Goal: Transaction & Acquisition: Purchase product/service

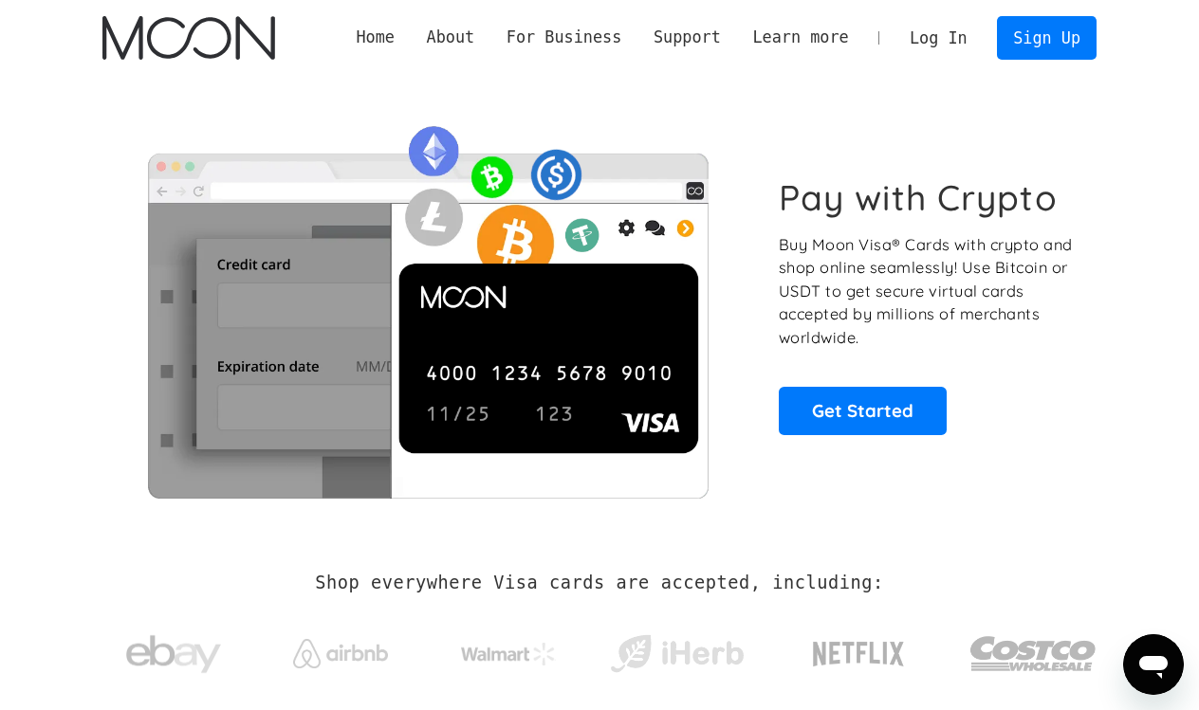
click at [964, 40] on link "Log In" at bounding box center [937, 38] width 89 height 42
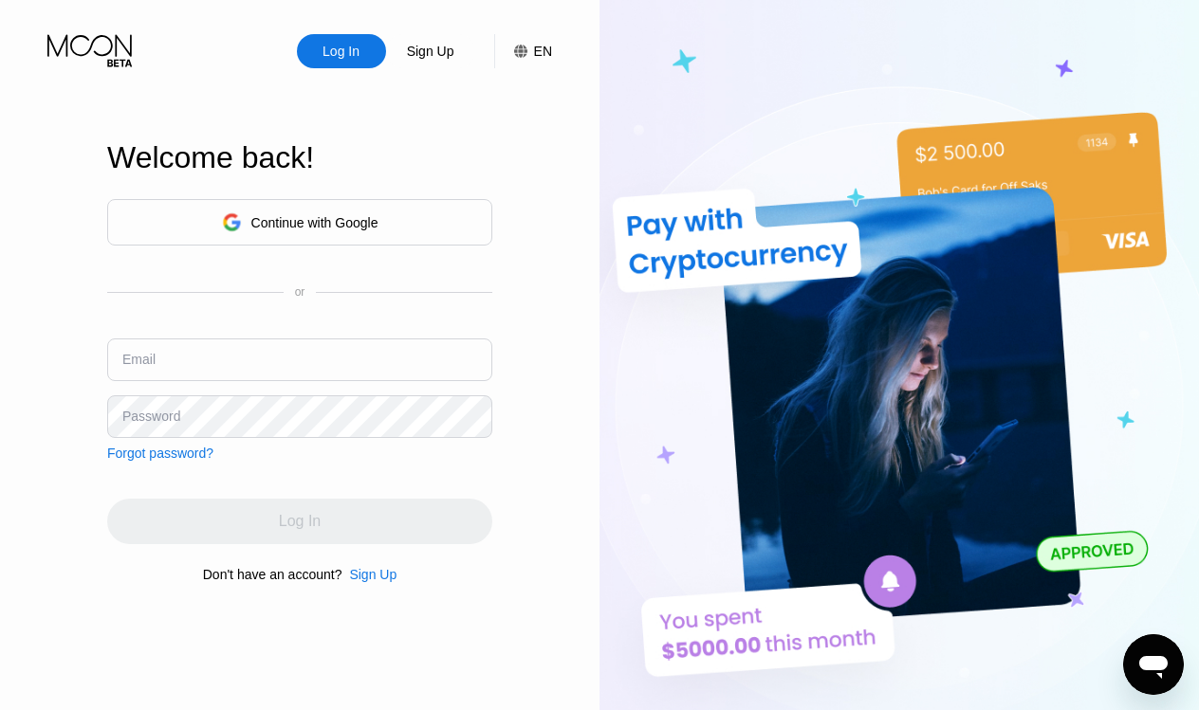
click at [319, 219] on div "Continue with Google" at bounding box center [314, 222] width 127 height 15
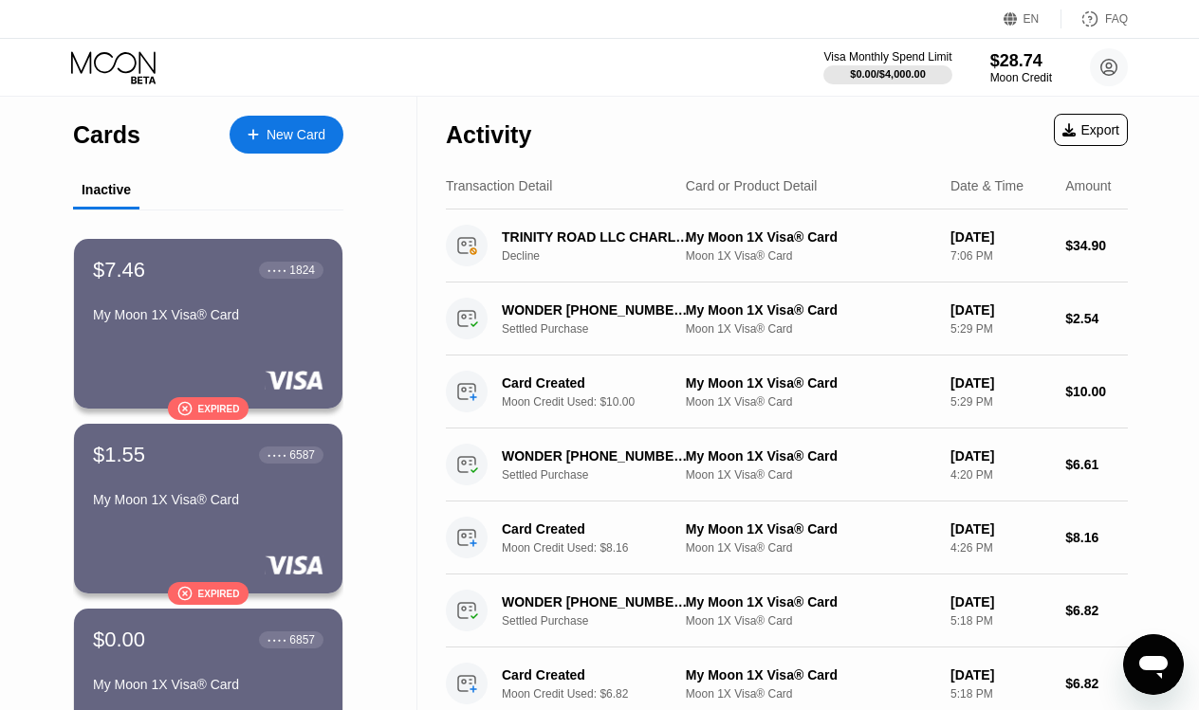
click at [306, 137] on div "New Card" at bounding box center [295, 135] width 59 height 16
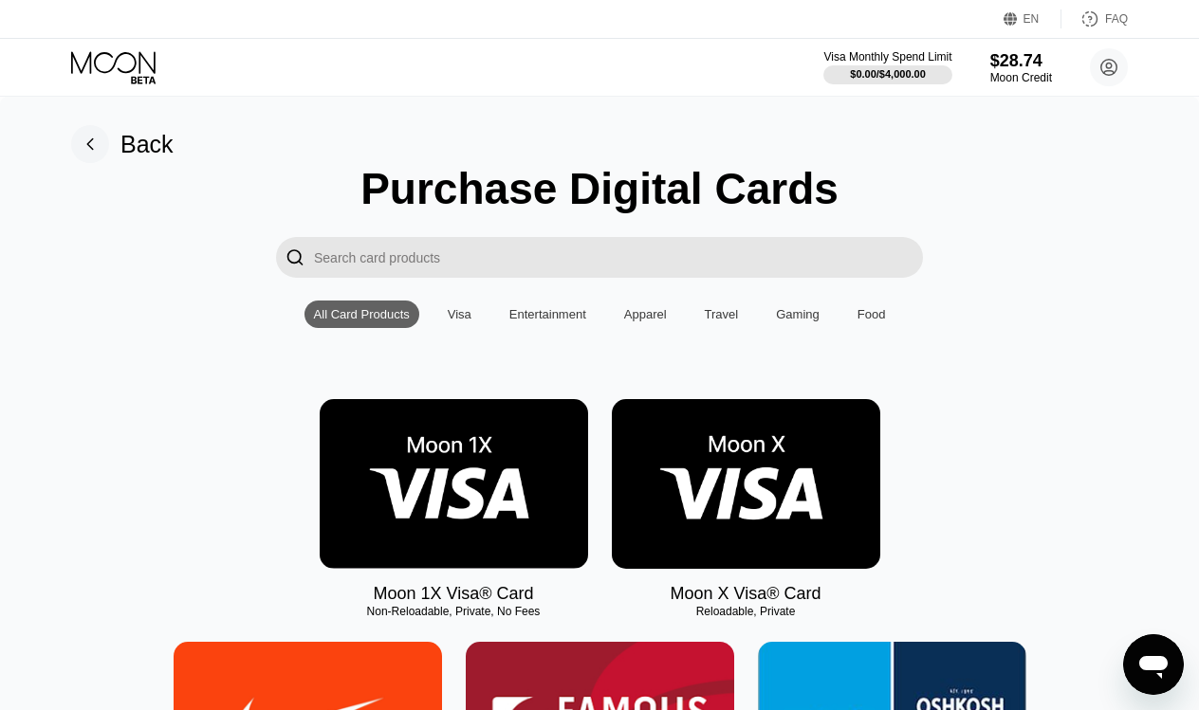
click at [396, 457] on img at bounding box center [454, 484] width 268 height 170
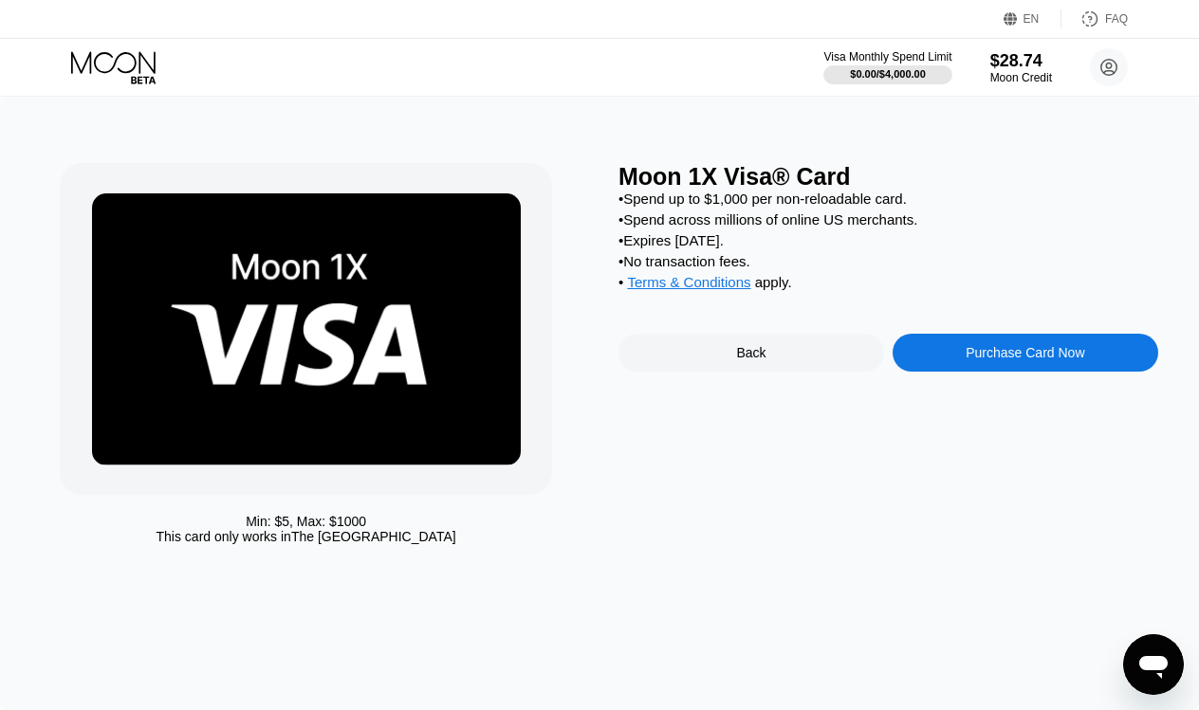
click at [960, 352] on div "Purchase Card Now" at bounding box center [1025, 353] width 266 height 38
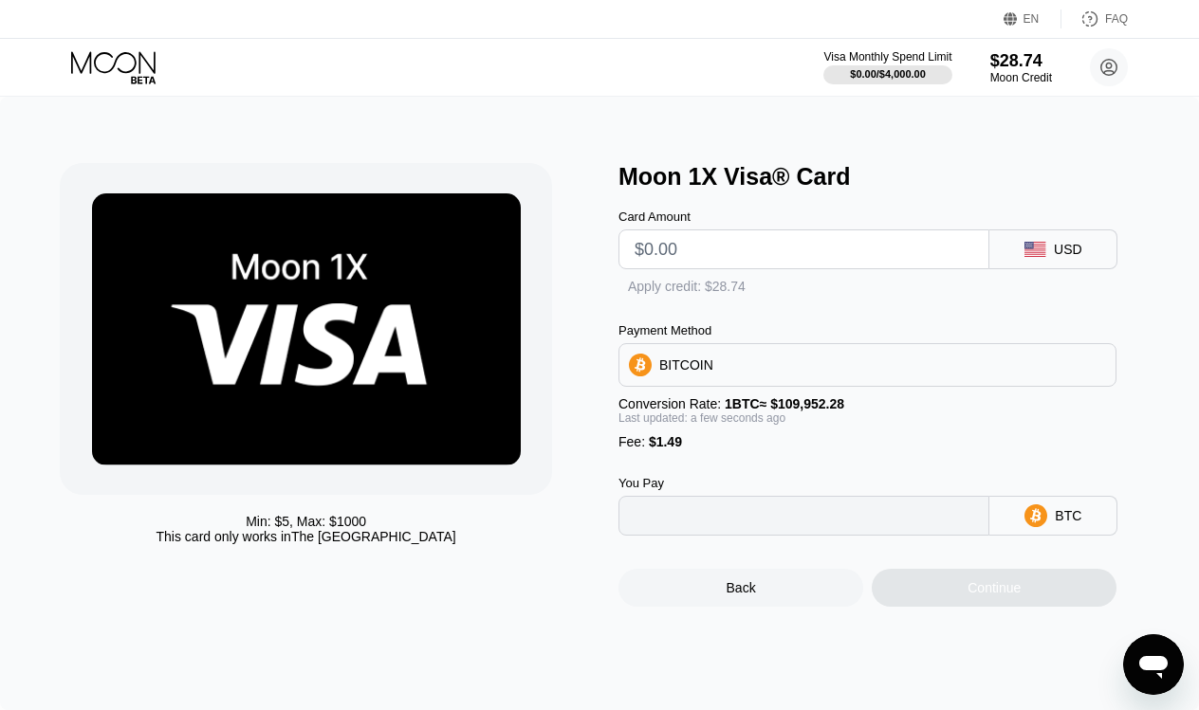
type input "0"
click at [644, 292] on div " Apply credit: $28.74" at bounding box center [696, 288] width 156 height 19
click at [671, 255] on input "text" at bounding box center [803, 249] width 339 height 38
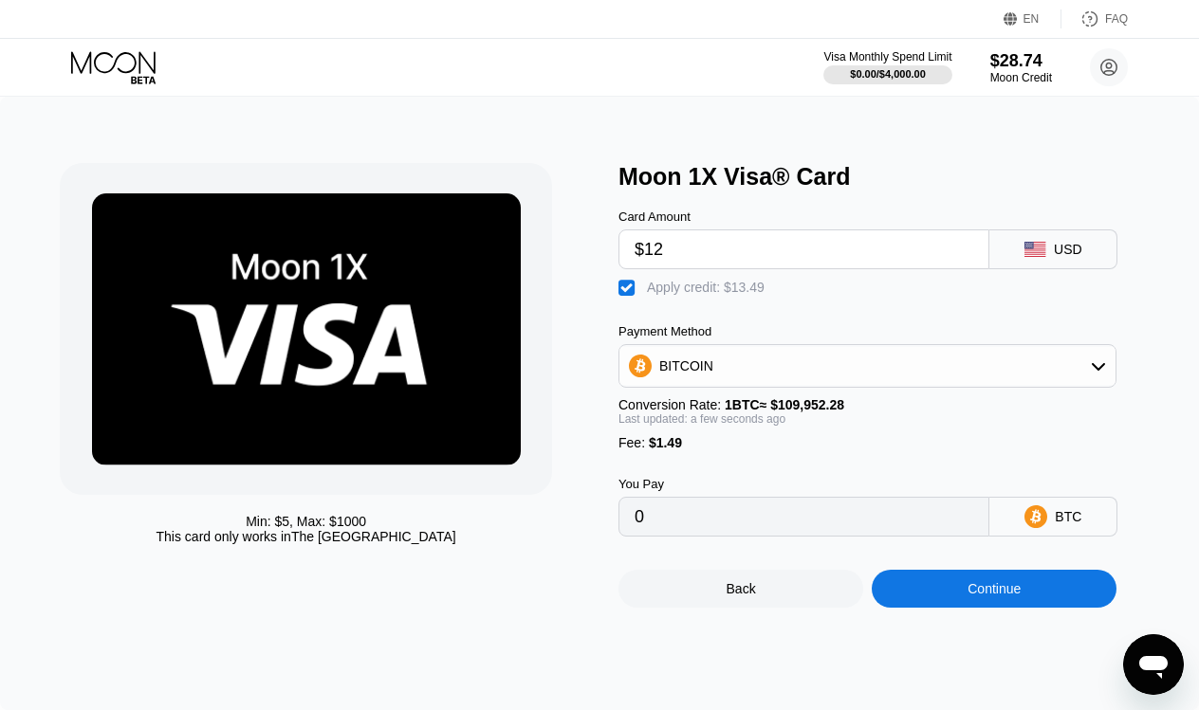
type input "$120"
type input "0.00084355"
type input "$120"
click at [712, 377] on div "BITCOIN" at bounding box center [867, 366] width 496 height 38
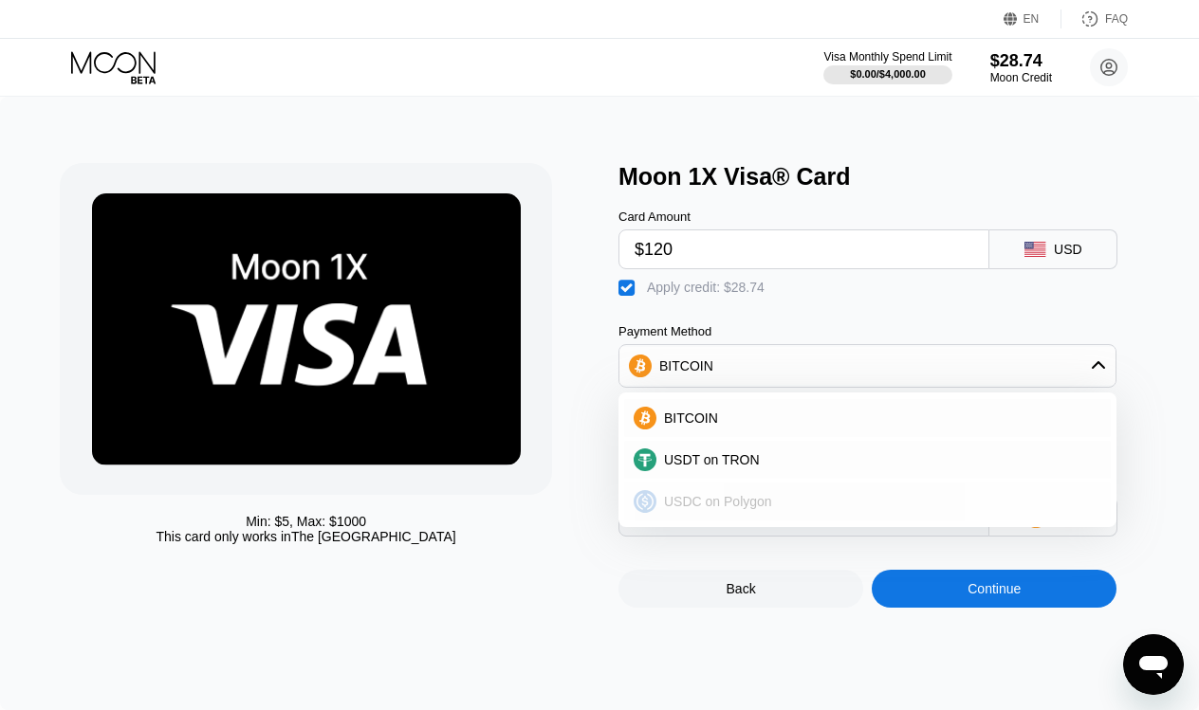
click at [746, 491] on div "USDC on Polygon" at bounding box center [867, 502] width 487 height 38
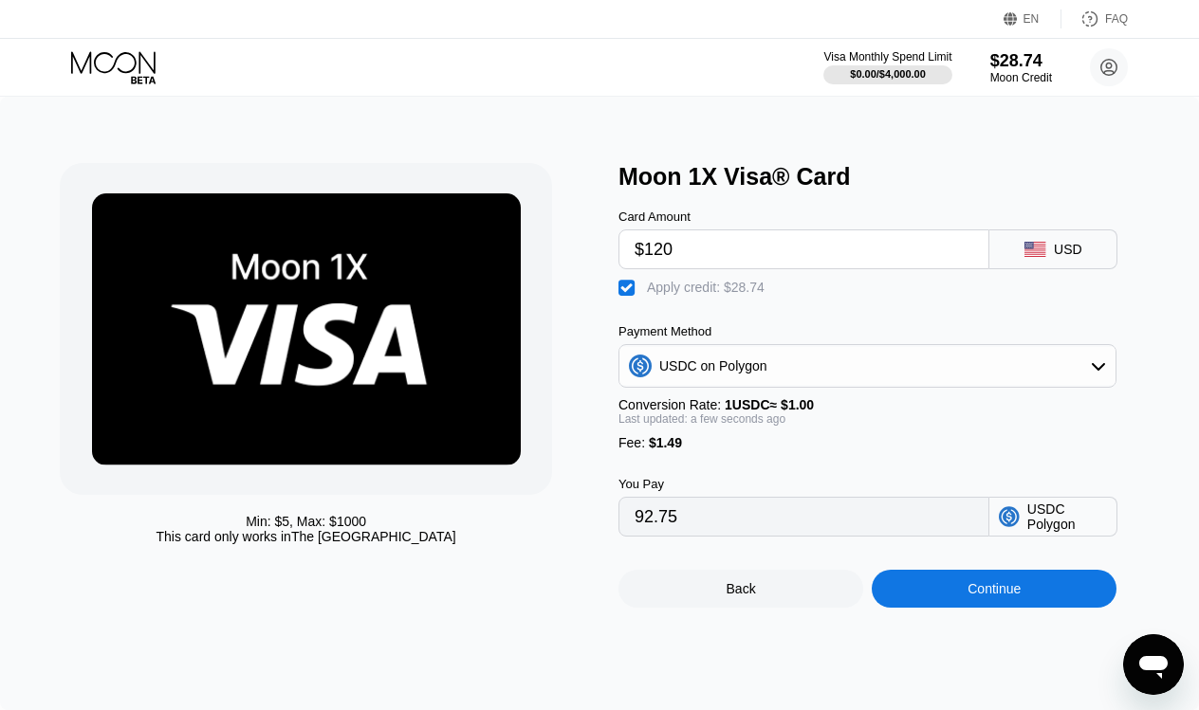
click at [685, 251] on input "$120" at bounding box center [803, 249] width 339 height 38
click at [628, 294] on div "" at bounding box center [627, 288] width 19 height 19
click at [592, 473] on div "Min: $ 5 , Max: $ 1000 This card only works in The United States" at bounding box center [330, 385] width 540 height 445
click at [712, 255] on input "$120" at bounding box center [803, 249] width 339 height 38
click at [676, 288] on div "Apply credit: $28.74" at bounding box center [706, 287] width 118 height 15
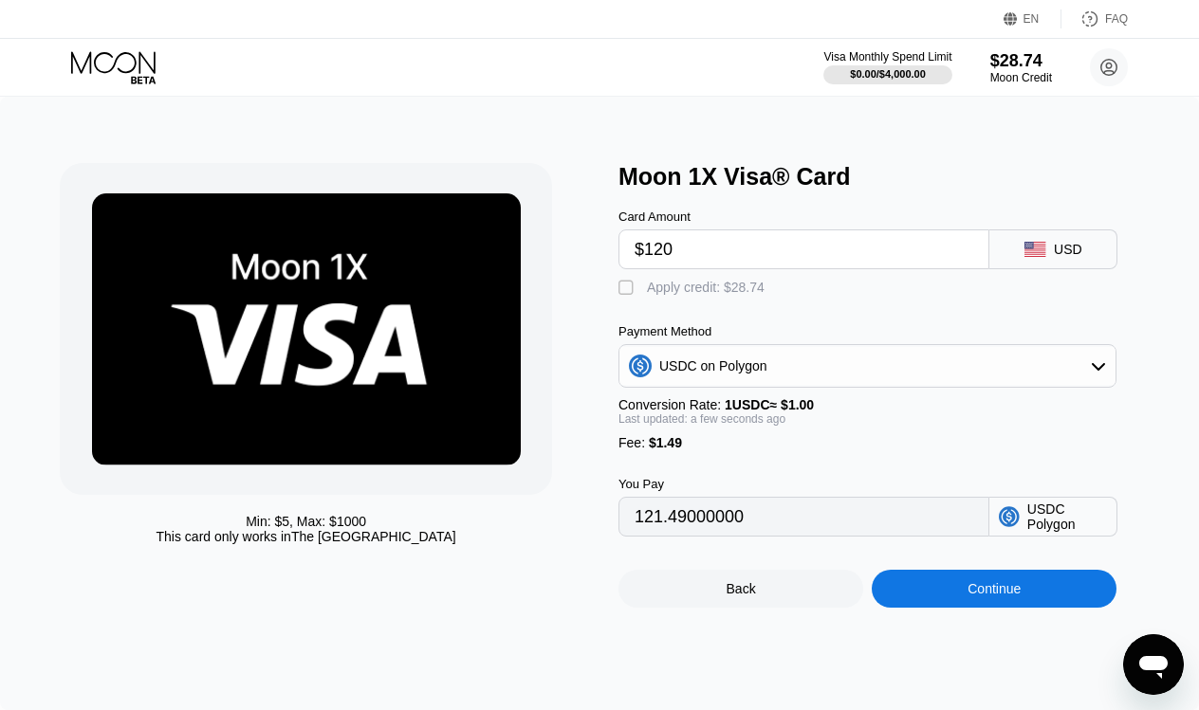
type input "92.75"
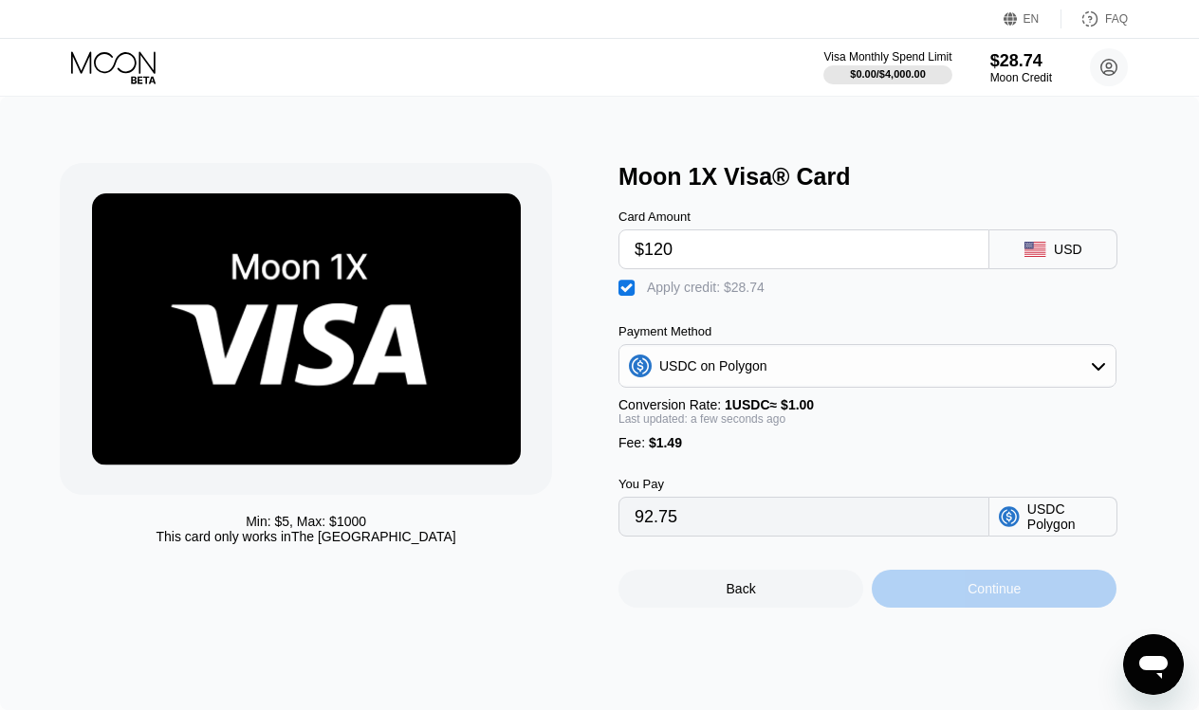
click at [956, 602] on div "Continue" at bounding box center [994, 589] width 245 height 38
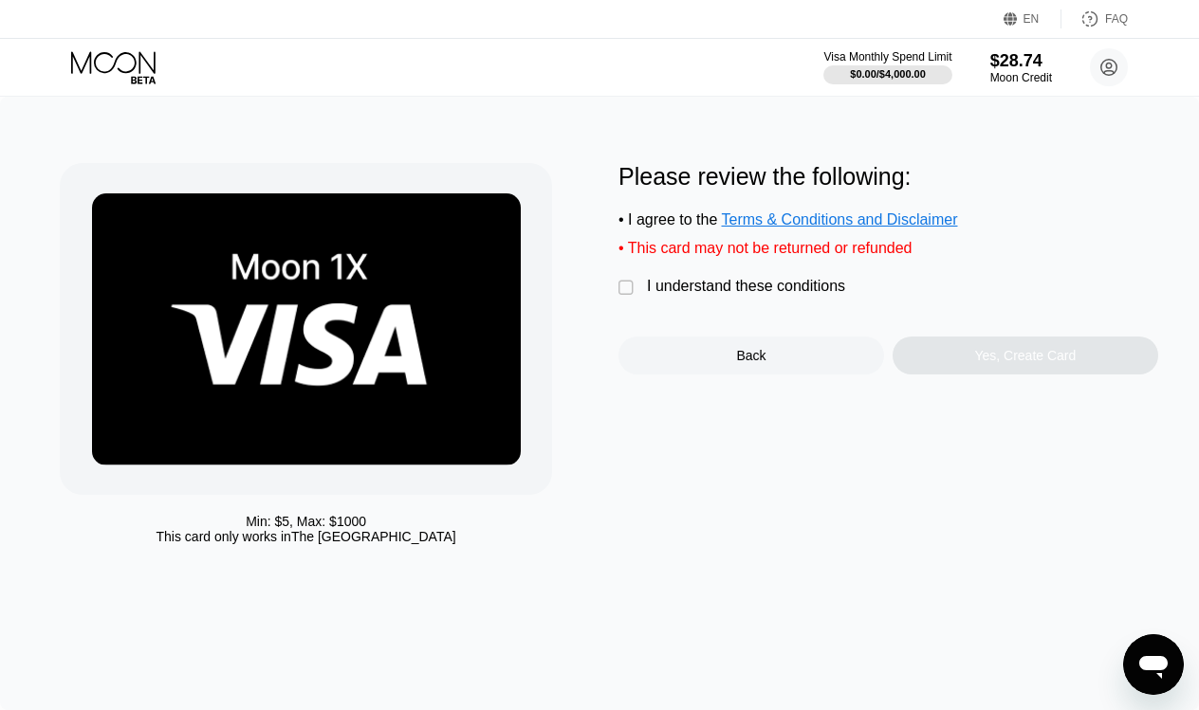
click at [622, 286] on div "" at bounding box center [627, 288] width 19 height 19
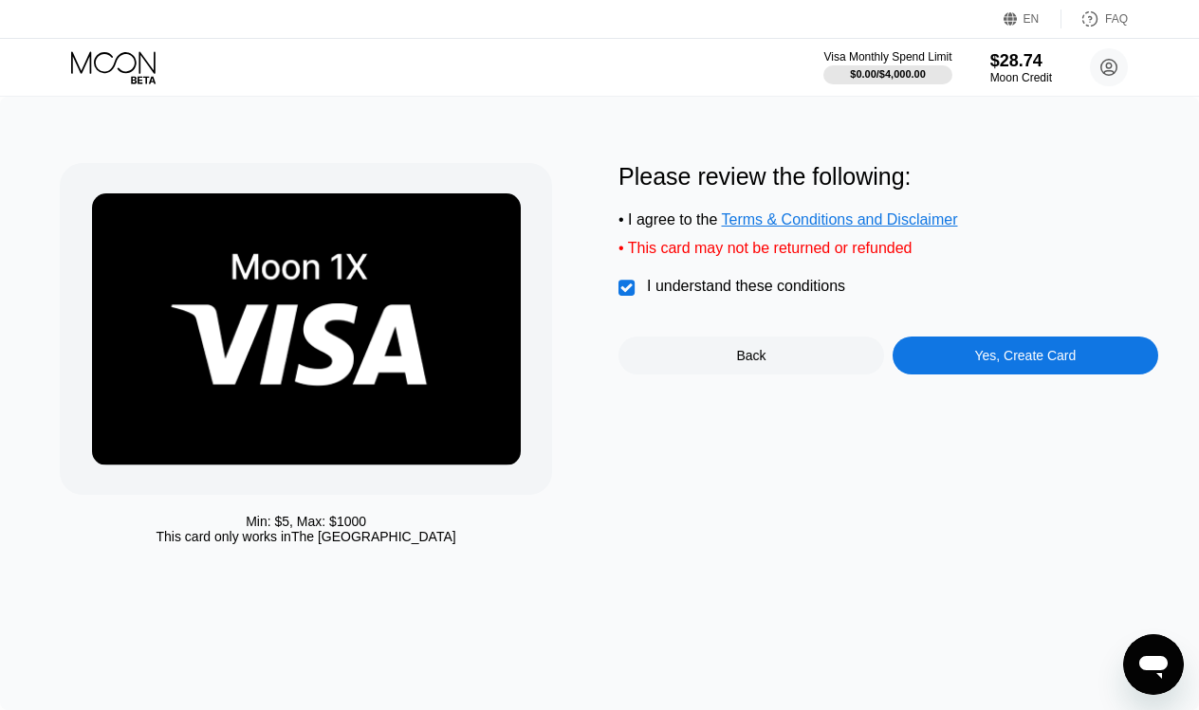
click at [986, 356] on div "Yes, Create Card" at bounding box center [1024, 355] width 101 height 15
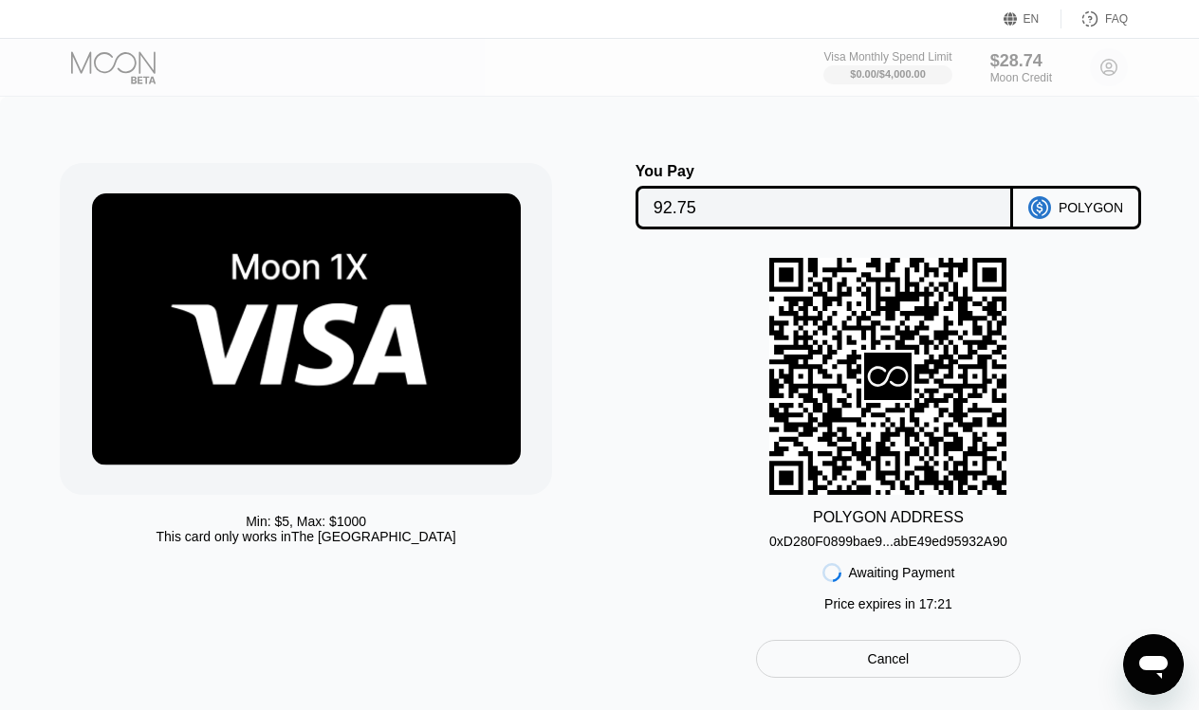
click at [505, 354] on img at bounding box center [306, 329] width 429 height 272
click at [1159, 656] on icon "Open messaging window" at bounding box center [1153, 667] width 28 height 23
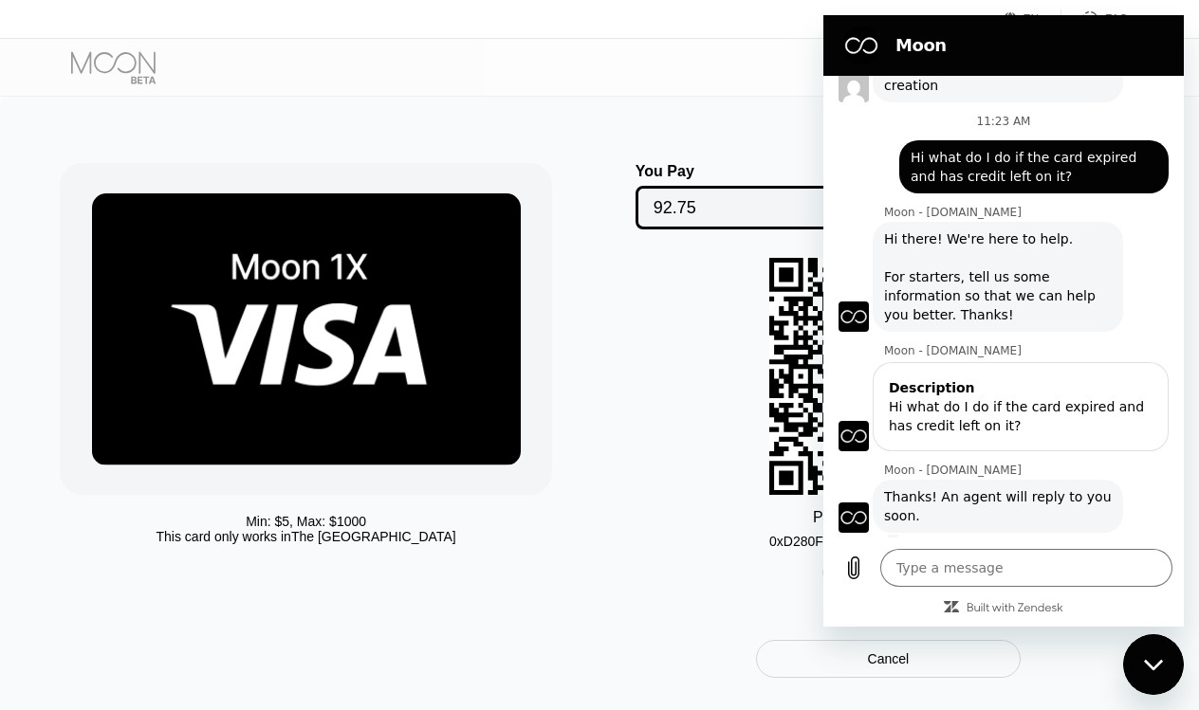
scroll to position [1174, 0]
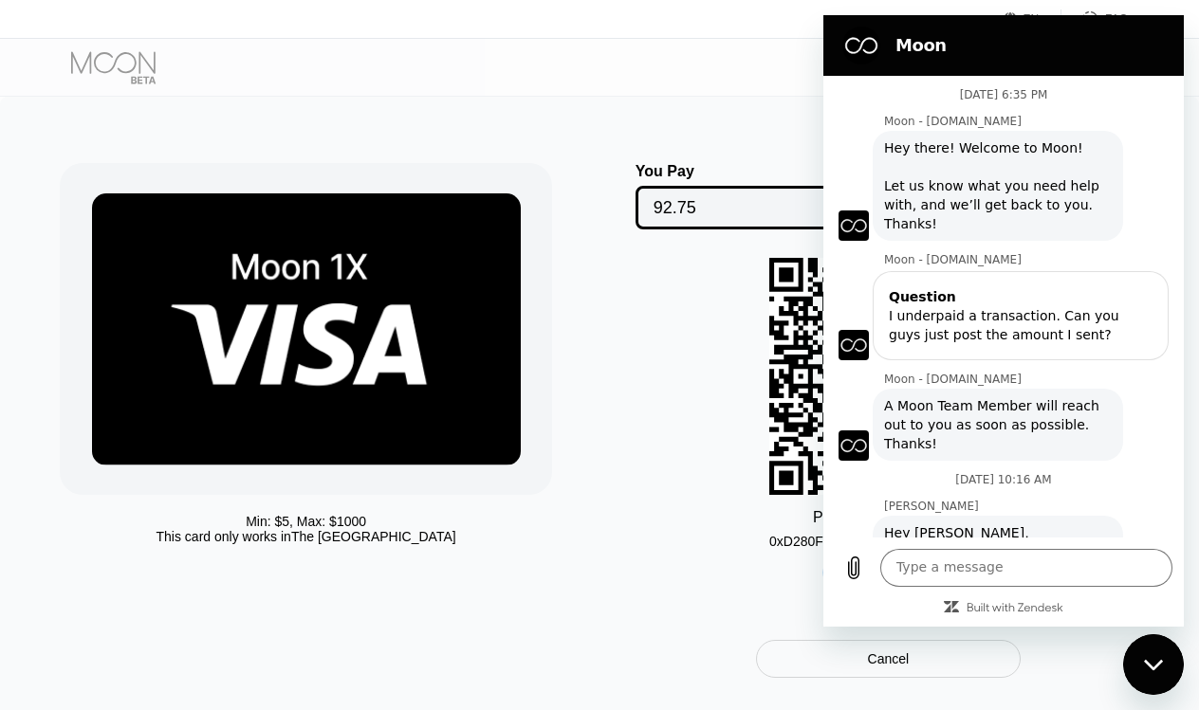
scroll to position [1174, 0]
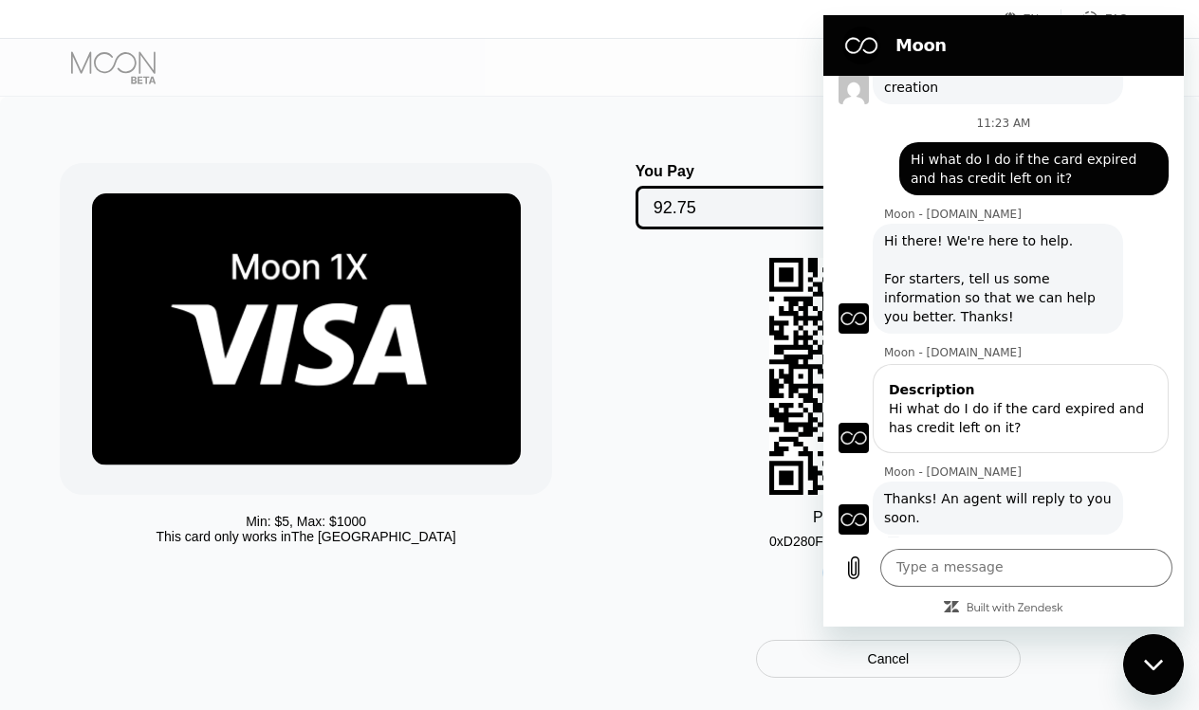
click at [665, 527] on div "POLYGON ADDRESS 0xD280F0899bae9...abE49ed95932A90 Awaiting Payment Price expire…" at bounding box center [888, 439] width 540 height 363
click at [1145, 659] on icon "Close messaging window" at bounding box center [1154, 665] width 20 height 12
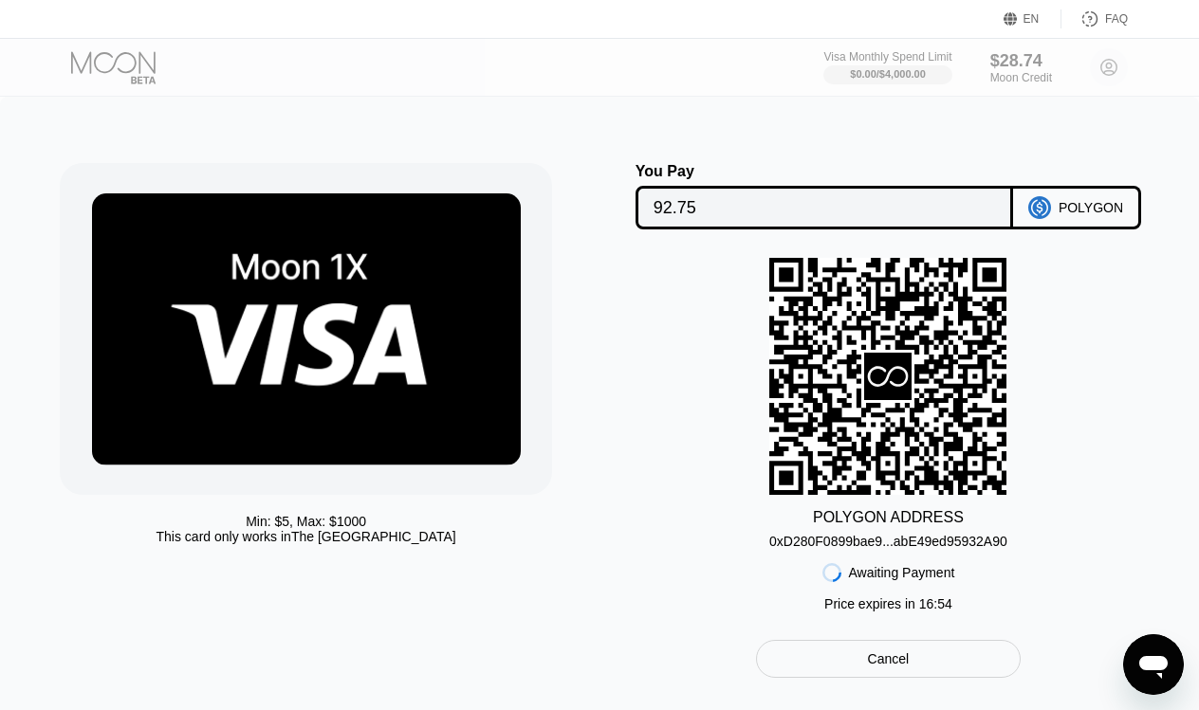
click at [713, 217] on input "92.75" at bounding box center [823, 208] width 341 height 38
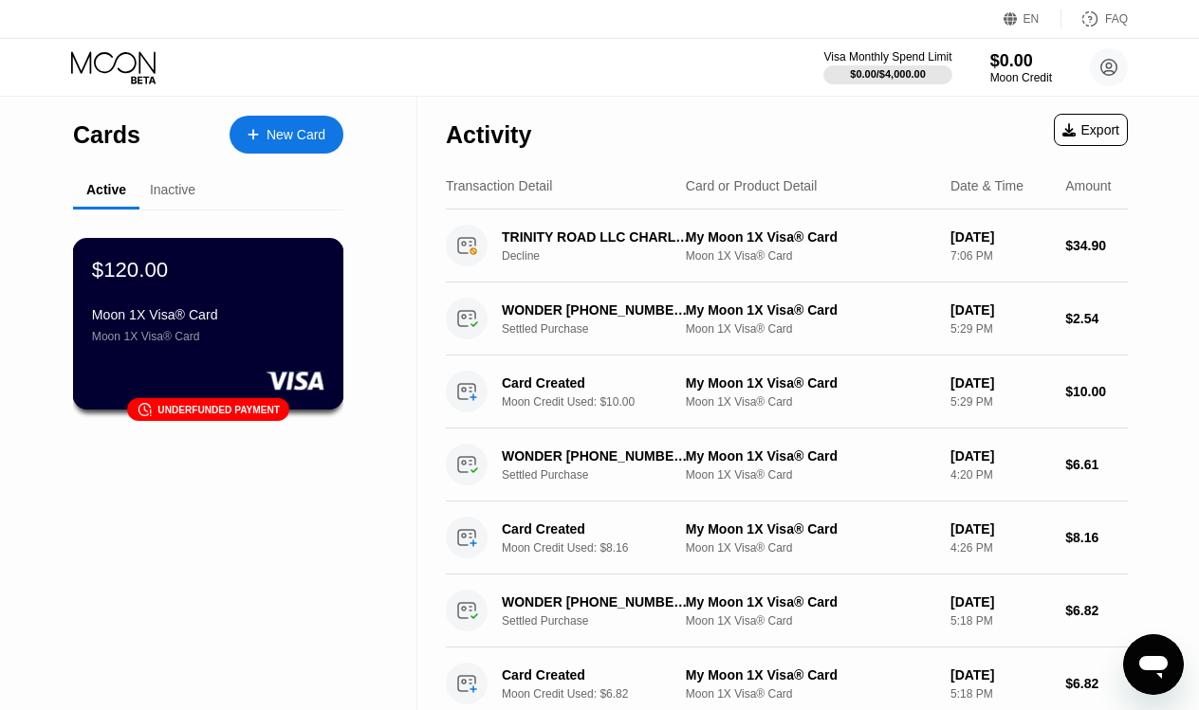
scroll to position [1174, 0]
click at [235, 414] on div "Underfunded payment" at bounding box center [218, 409] width 122 height 10
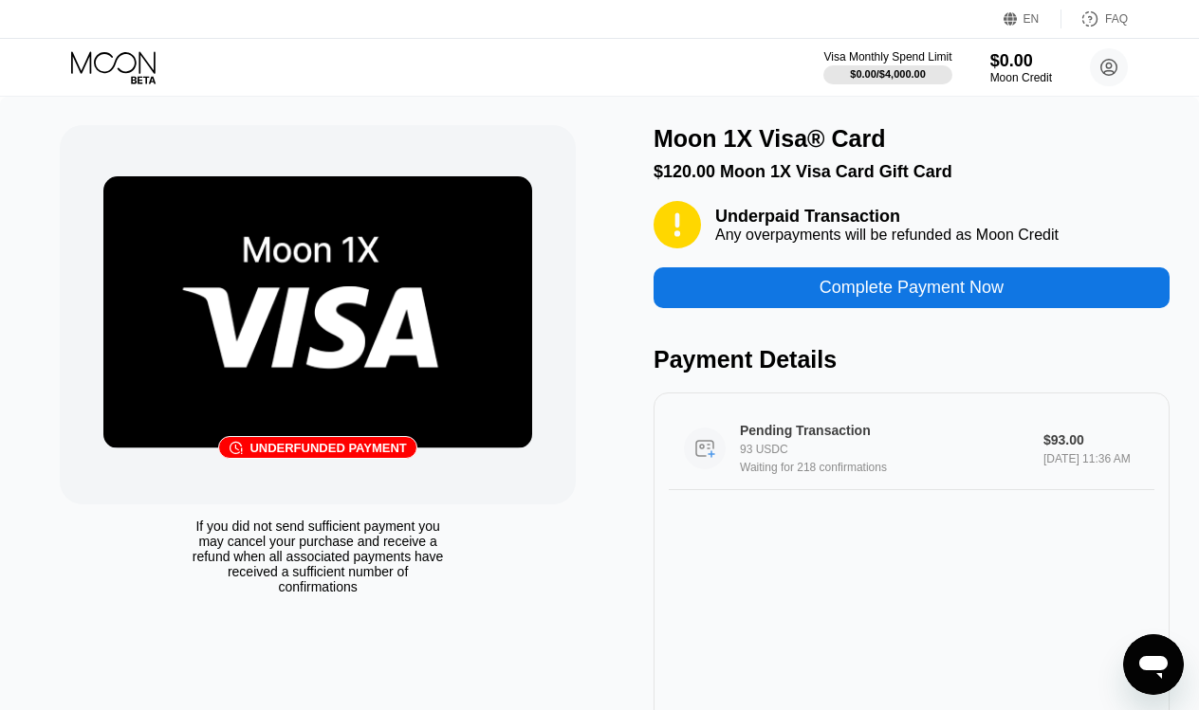
click at [910, 480] on div "Pending Transaction 93 USDC Waiting for 218 confirmations $93.00 [DATE] 11:36 AM" at bounding box center [912, 449] width 486 height 83
click at [134, 71] on icon at bounding box center [115, 67] width 88 height 33
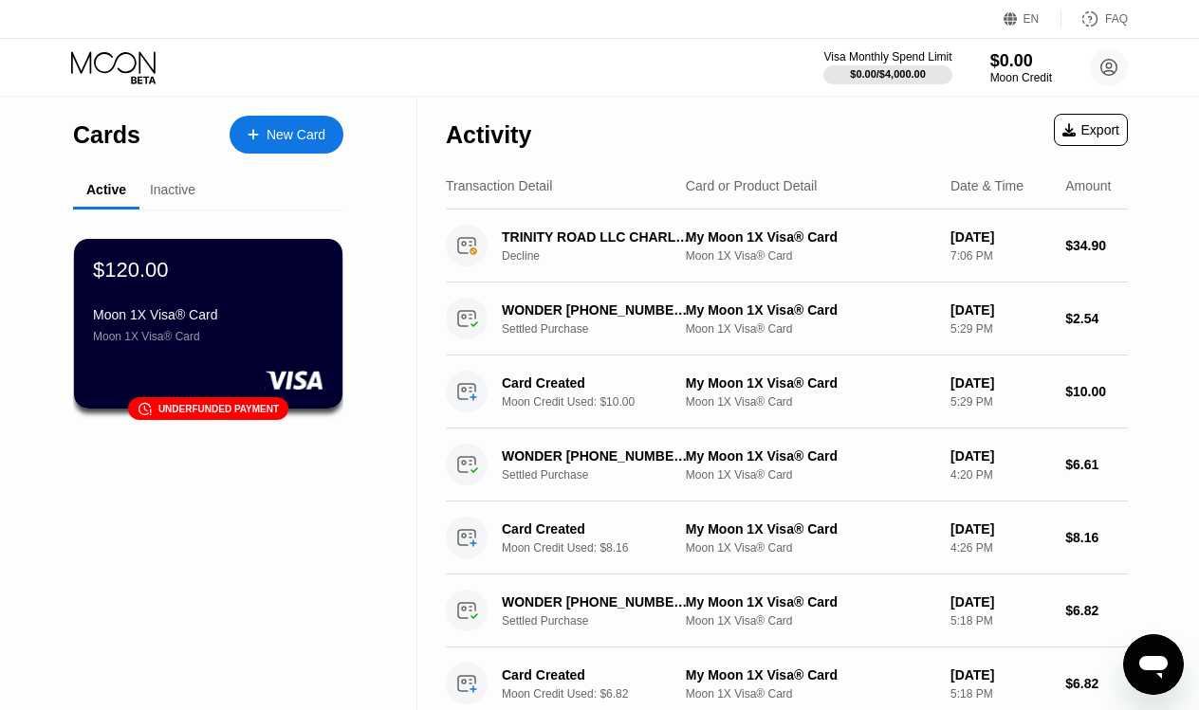
click at [173, 185] on div "Inactive" at bounding box center [173, 189] width 46 height 15
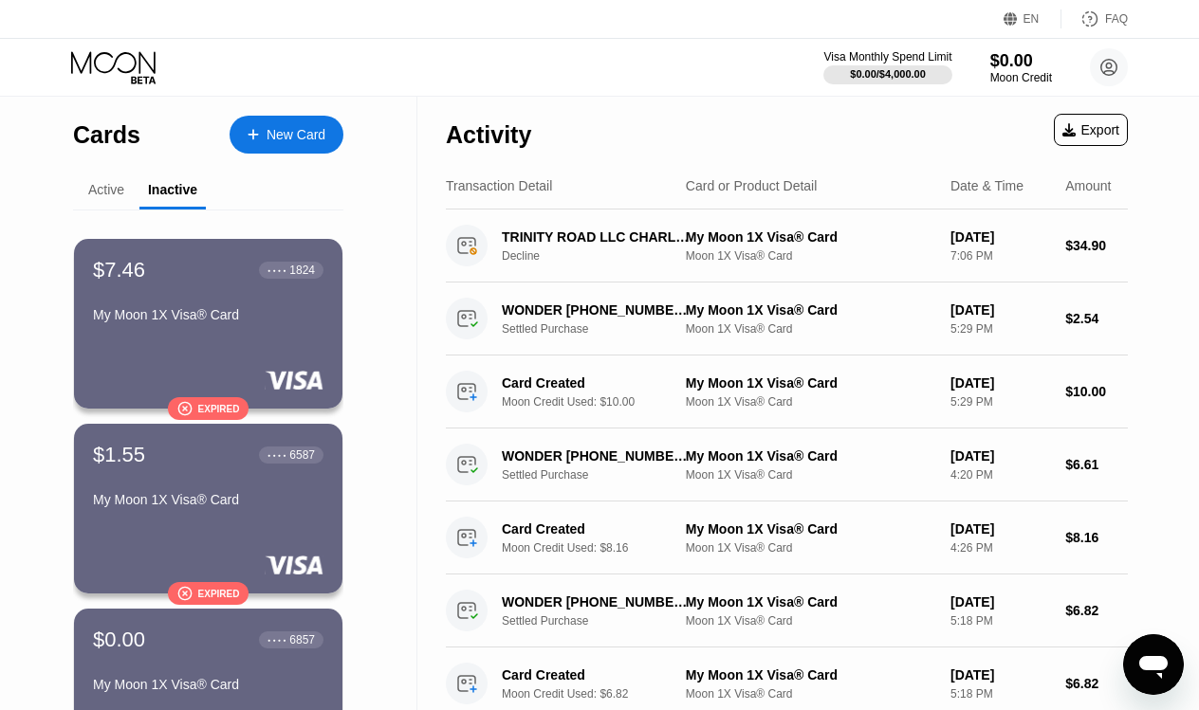
click at [93, 187] on div "Active" at bounding box center [106, 189] width 36 height 15
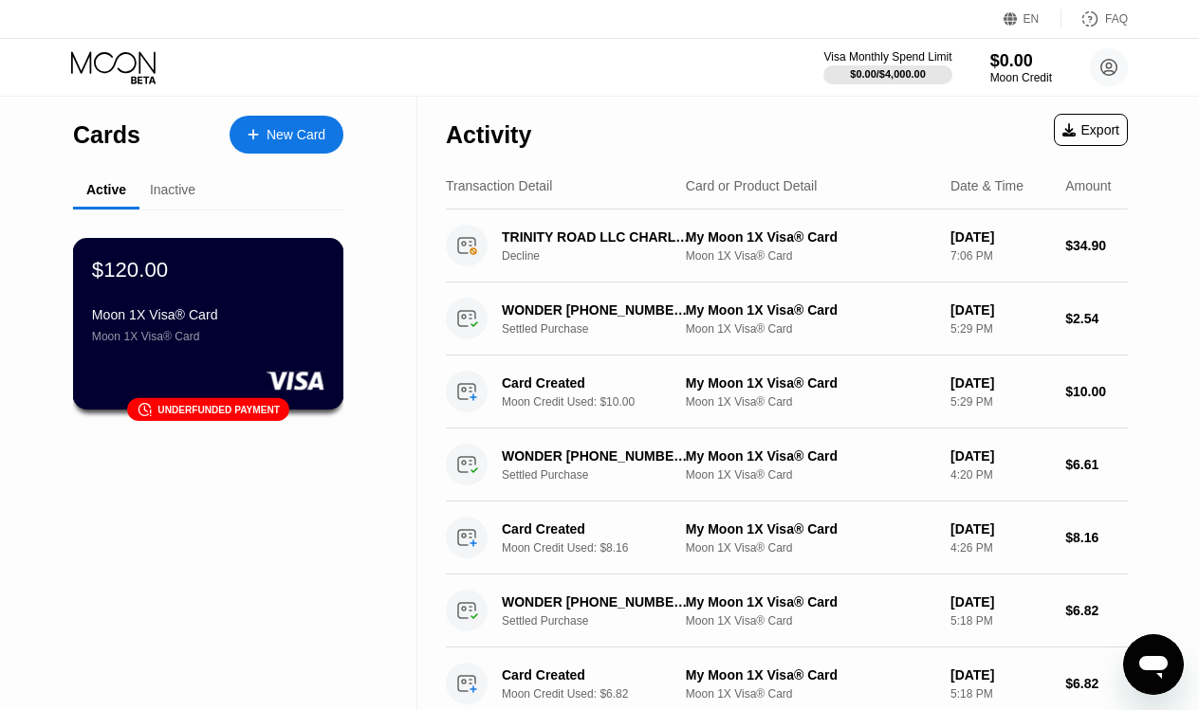
click at [299, 334] on div "Moon 1X Visa® Card" at bounding box center [208, 336] width 232 height 13
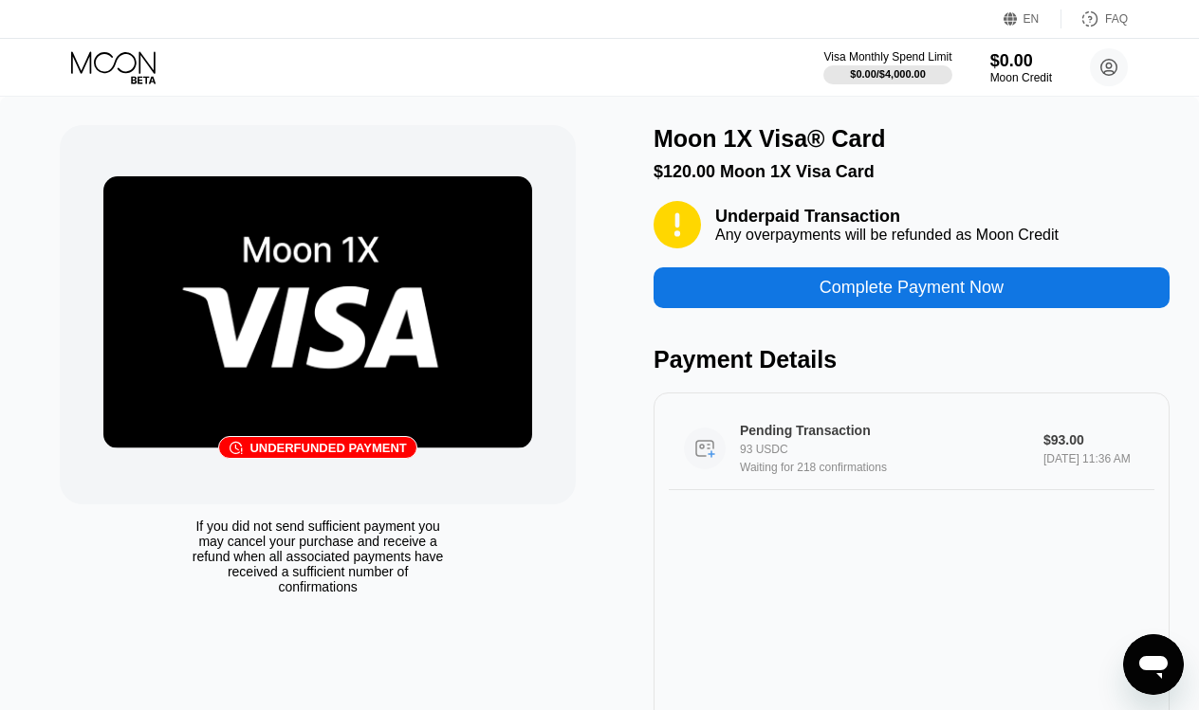
click at [829, 460] on div "Pending Transaction 93 USDC Waiting for 218 confirmations" at bounding box center [895, 448] width 310 height 51
click at [1159, 683] on div "Open messaging window" at bounding box center [1153, 664] width 57 height 57
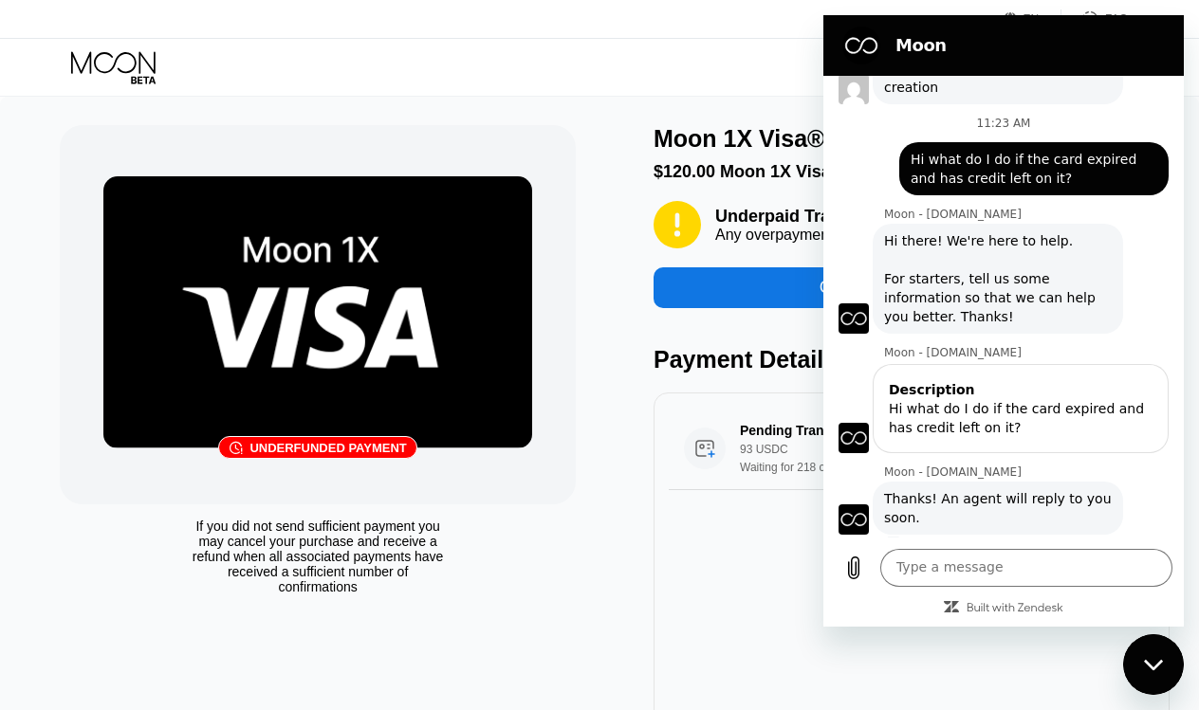
click at [768, 608] on div "Pending Transaction 93 USDC Waiting for 218 confirmations $93.00 Sep 25, 2025 1…" at bounding box center [911, 559] width 516 height 332
click at [1164, 678] on div "Close messaging window" at bounding box center [1153, 664] width 57 height 57
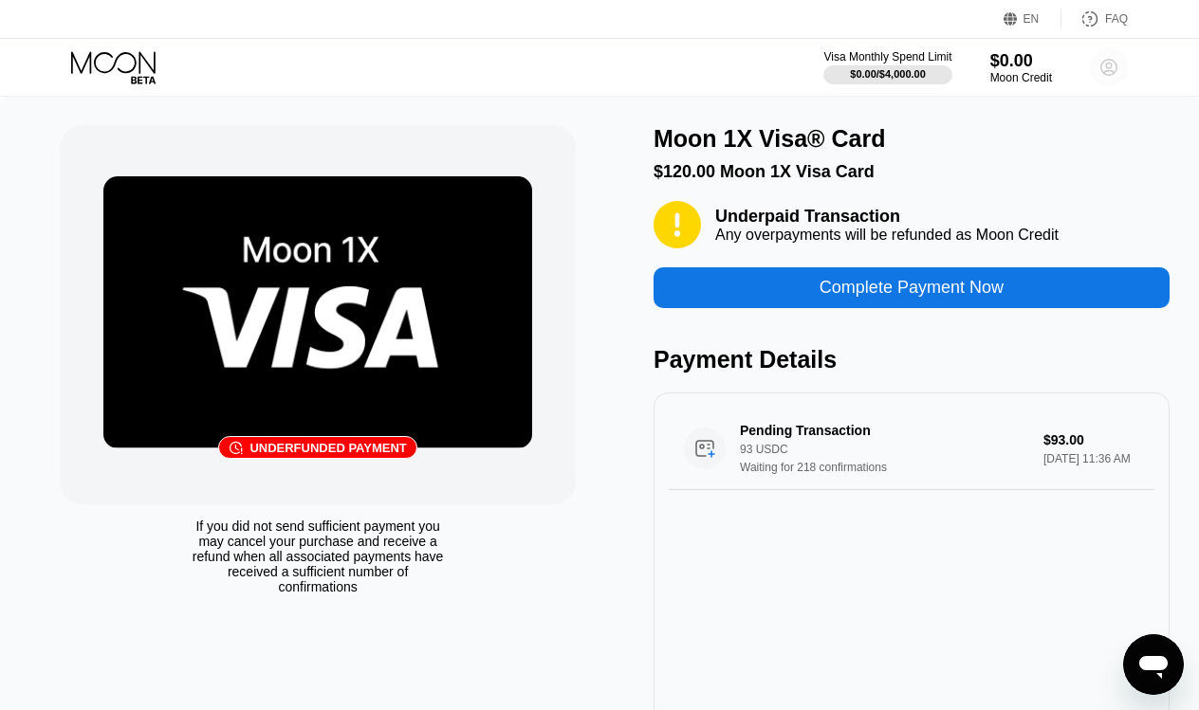
click at [1112, 69] on circle at bounding box center [1109, 67] width 38 height 38
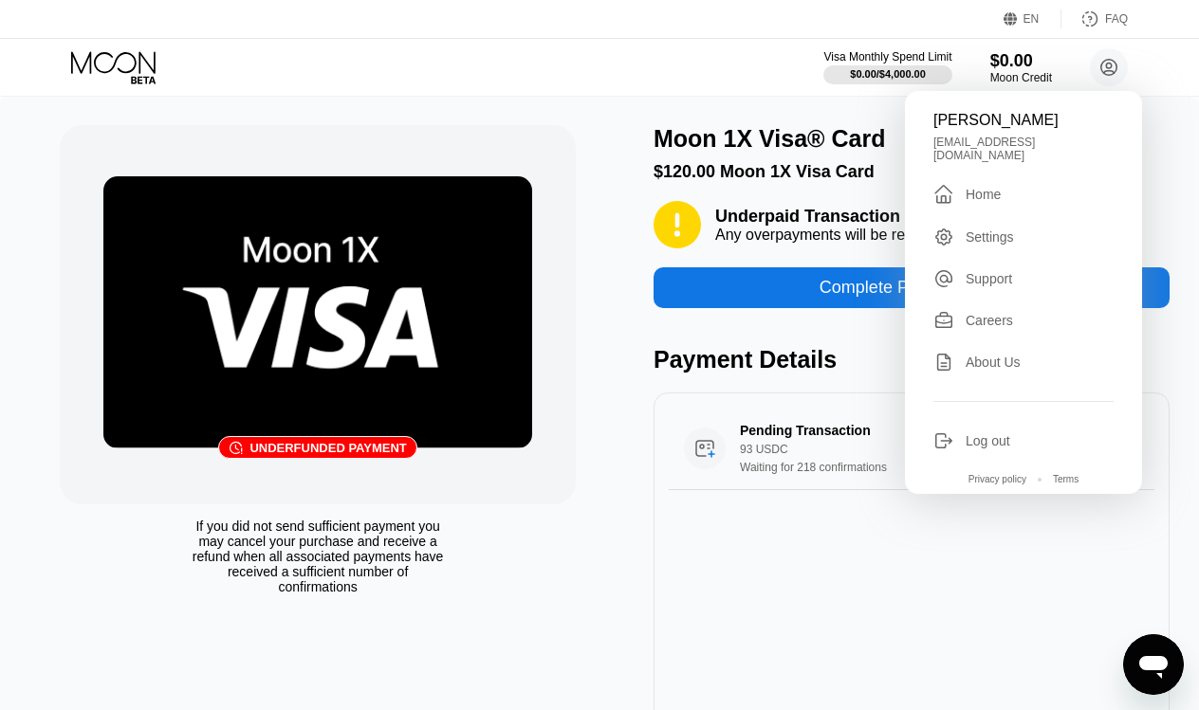
click at [994, 271] on div "Support" at bounding box center [988, 278] width 46 height 15
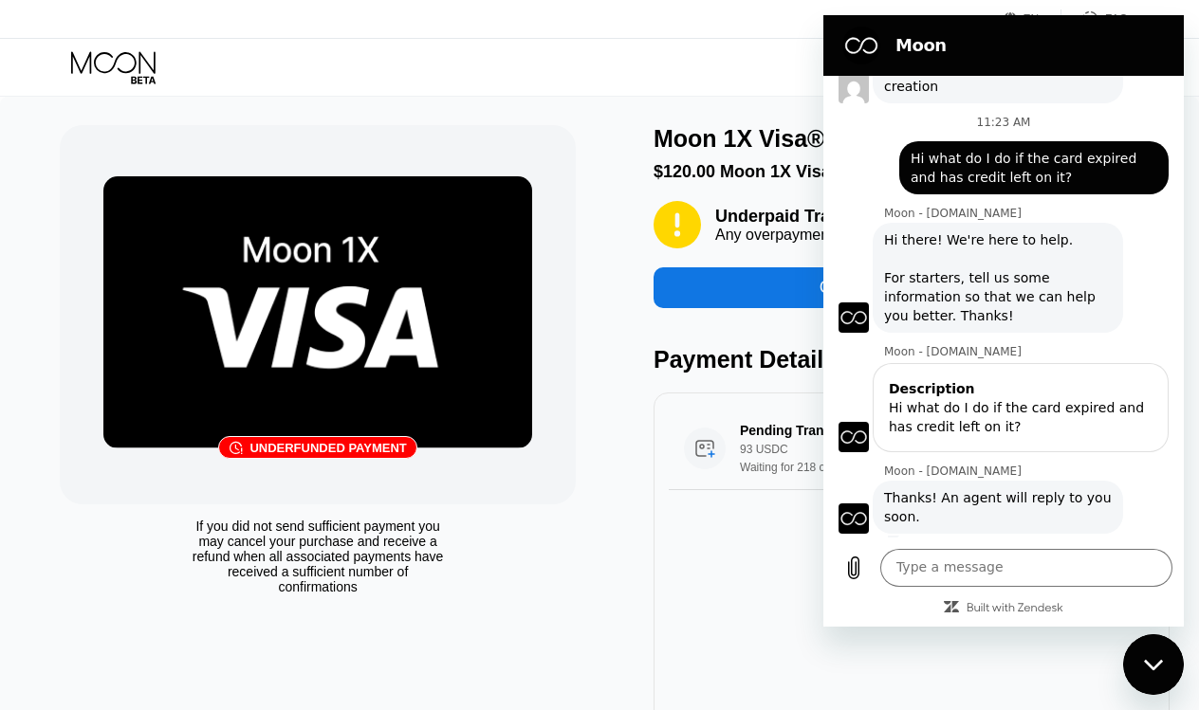
scroll to position [1174, 0]
click at [957, 570] on textarea at bounding box center [1026, 568] width 292 height 38
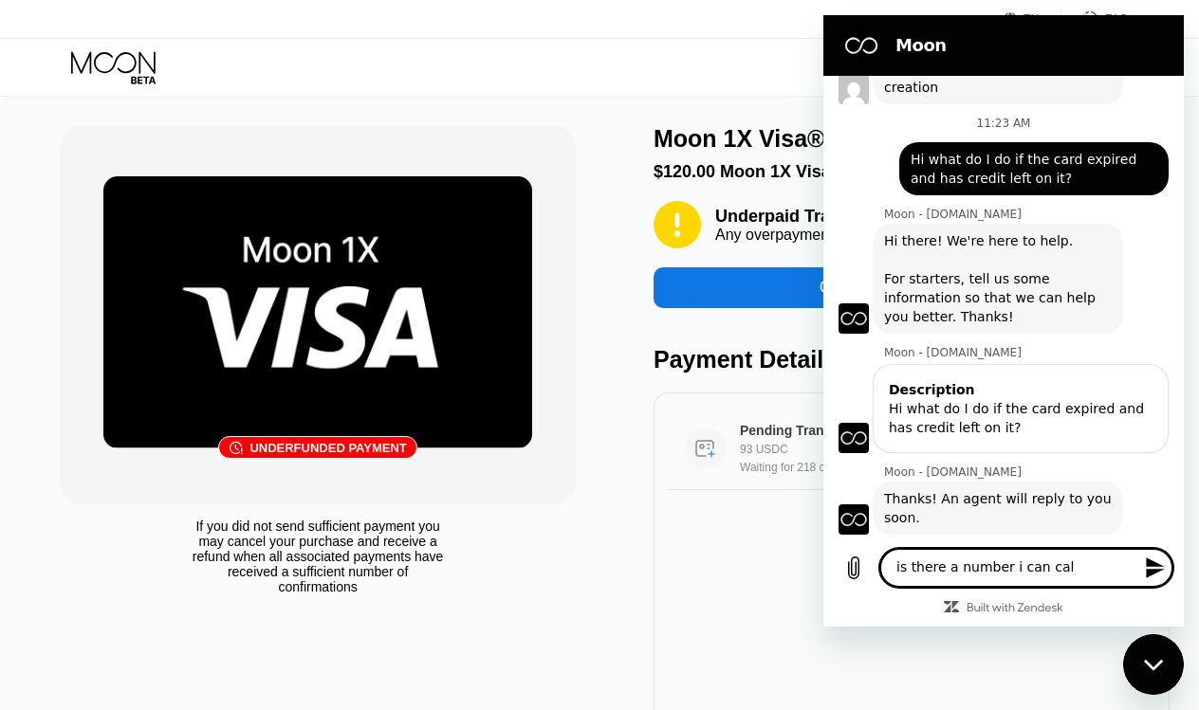
type textarea "is there a number i can call"
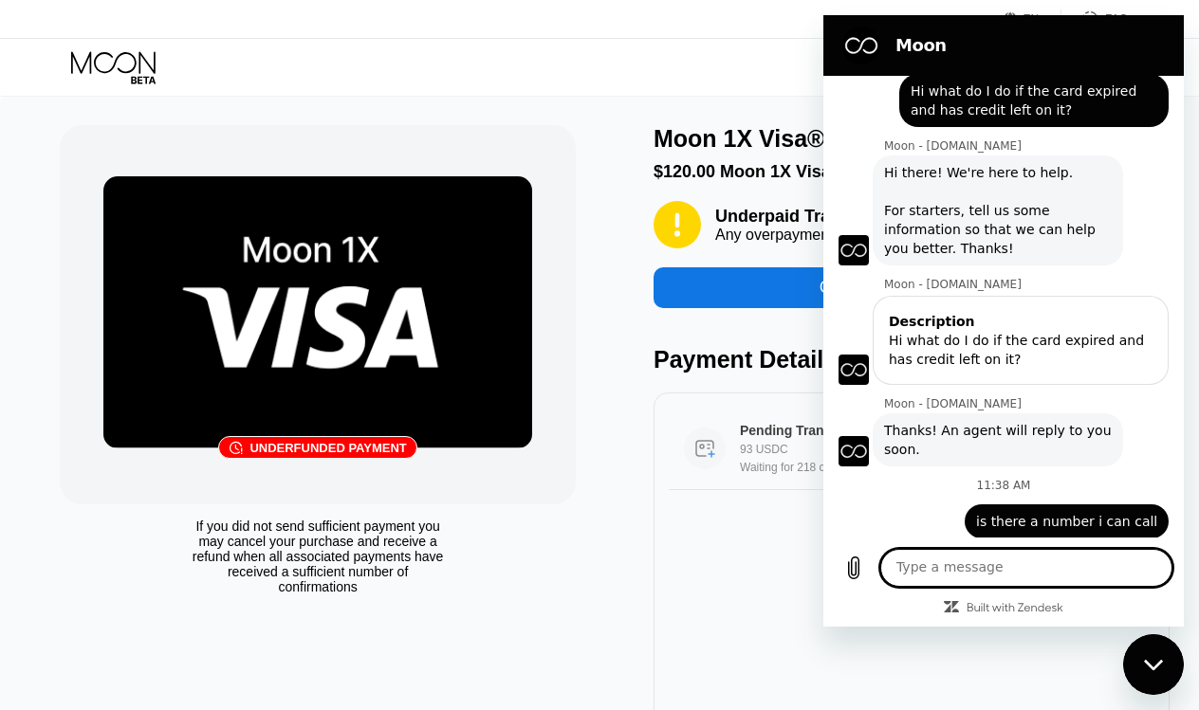
scroll to position [1246, 0]
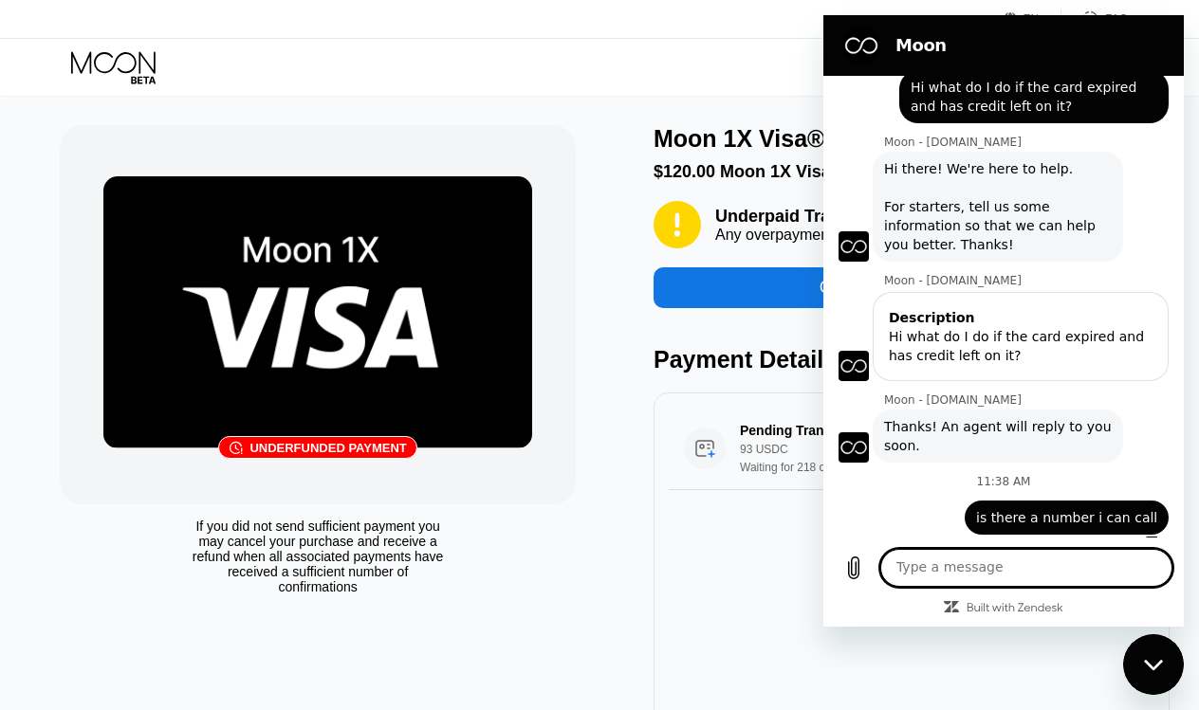
click at [1138, 671] on div "Close messaging window" at bounding box center [1153, 664] width 57 height 57
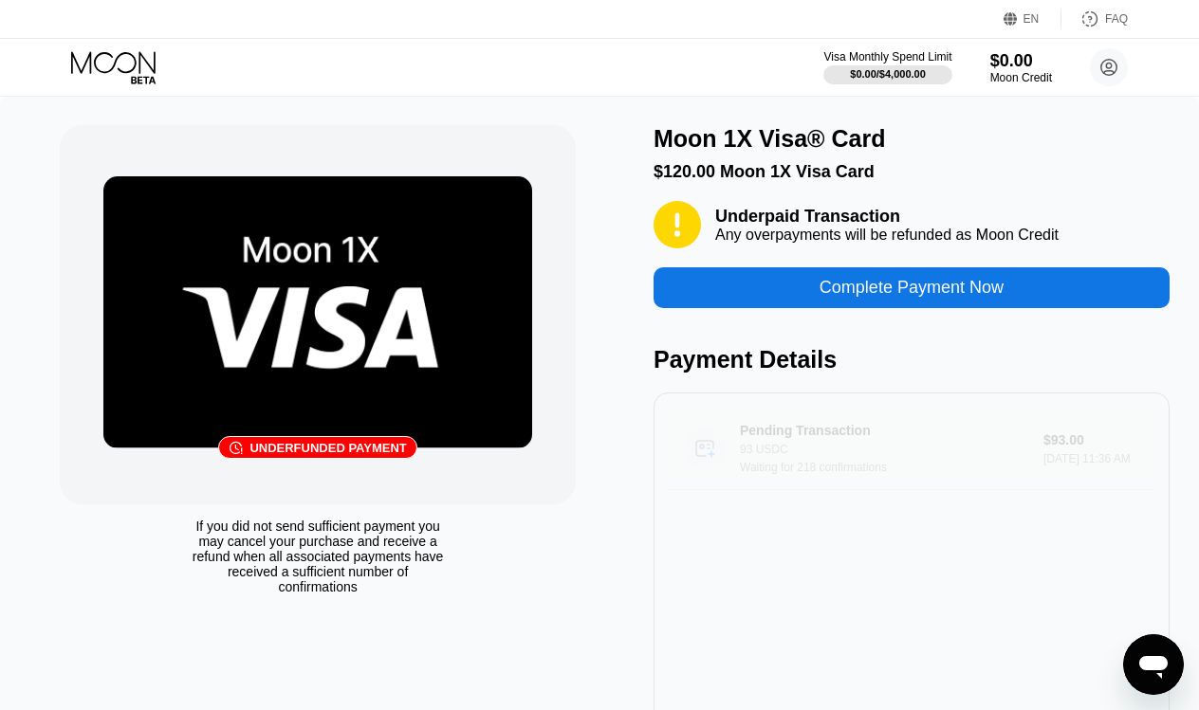
click at [942, 461] on div "Pending Transaction 93 USDC Waiting for 218 confirmations" at bounding box center [895, 448] width 310 height 51
click at [340, 445] on div "Underfunded payment" at bounding box center [327, 448] width 156 height 14
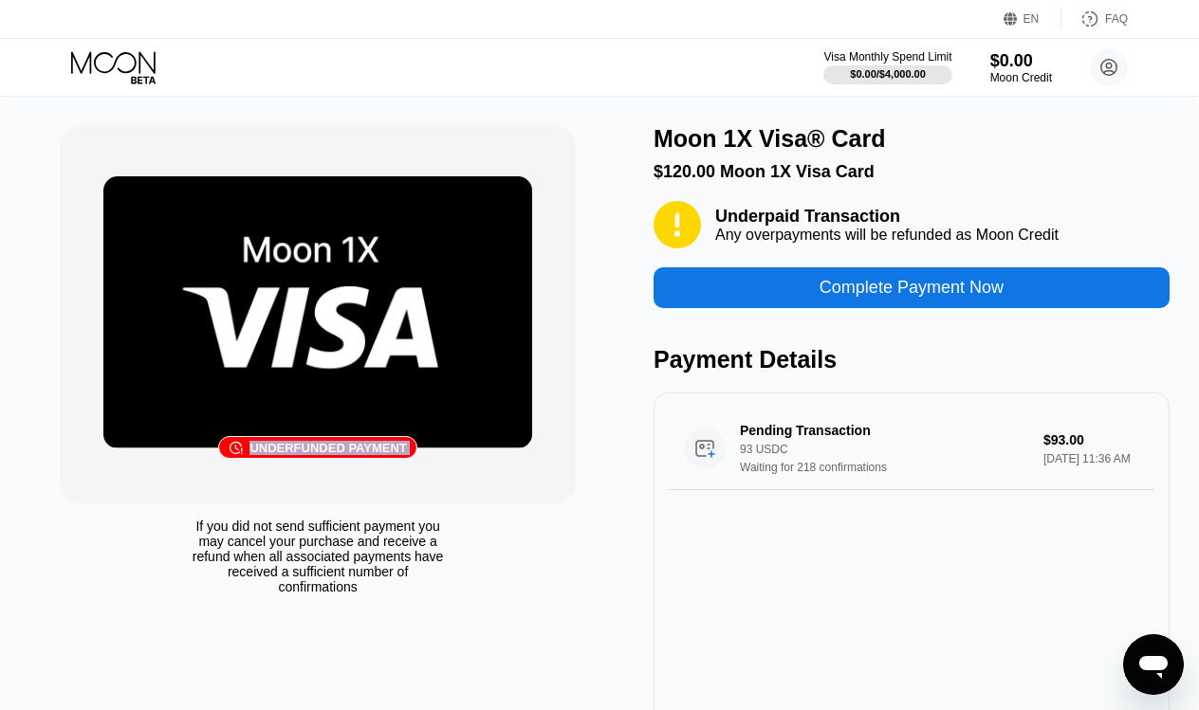
drag, startPoint x: 384, startPoint y: 596, endPoint x: 169, endPoint y: 429, distance: 272.4
click at [169, 428] on div "󰗎 Underfunded payment If you did not send sufficient payment you may cancel you…" at bounding box center [318, 424] width 516 height 599
click at [198, 476] on div "󰗎 Underfunded payment" at bounding box center [318, 314] width 516 height 379
click at [184, 526] on div "If you did not send sufficient payment you may cancel your purchase and receive…" at bounding box center [318, 551] width 516 height 85
click at [234, 526] on div "If you did not send sufficient payment you may cancel your purchase and receive…" at bounding box center [318, 557] width 258 height 76
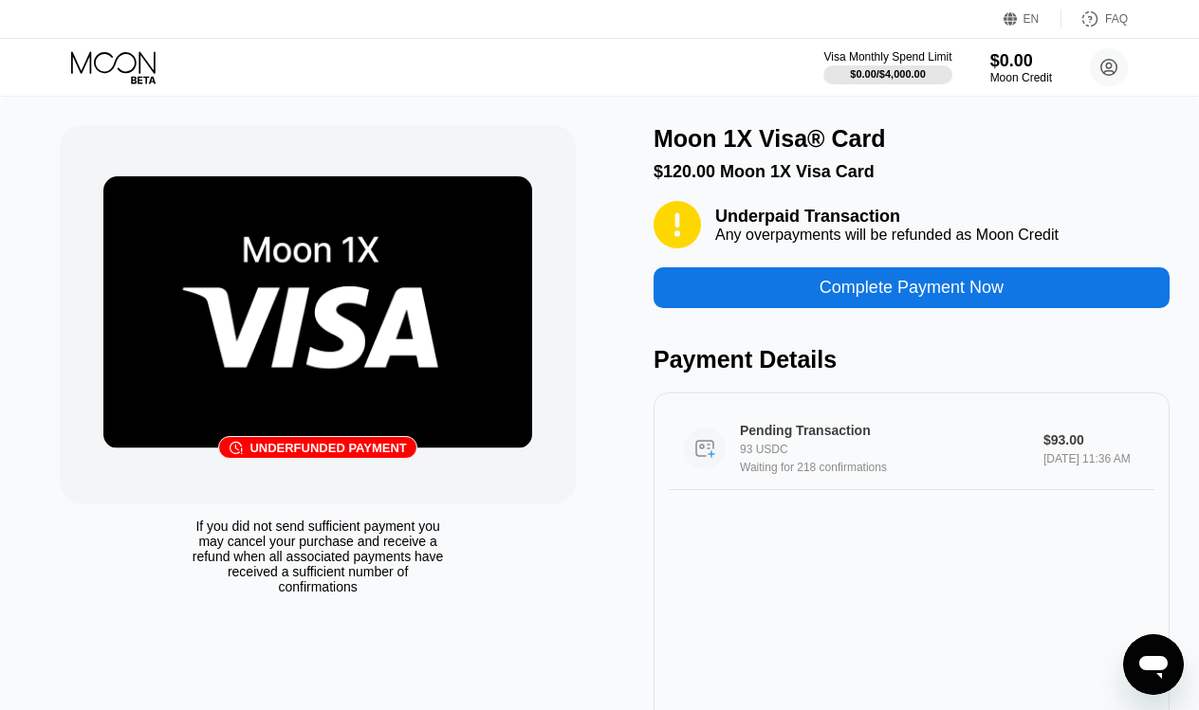
scroll to position [0, 0]
click at [1039, 65] on div "$0.00" at bounding box center [1021, 60] width 64 height 20
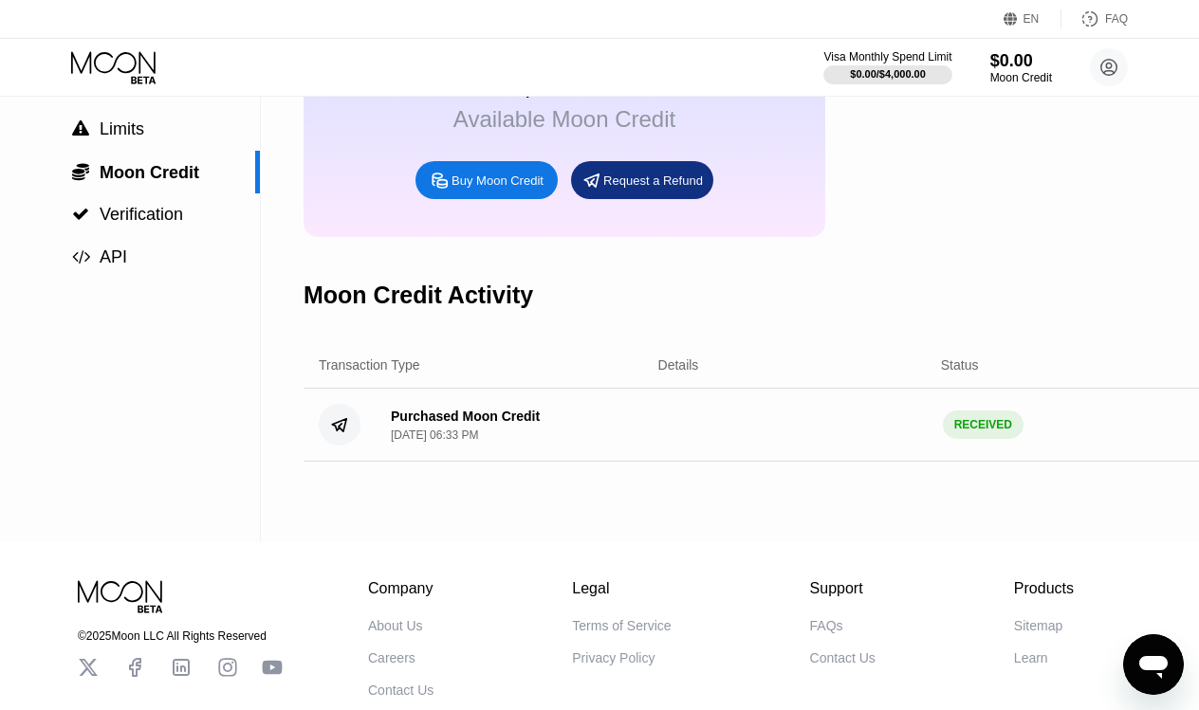
scroll to position [182, 0]
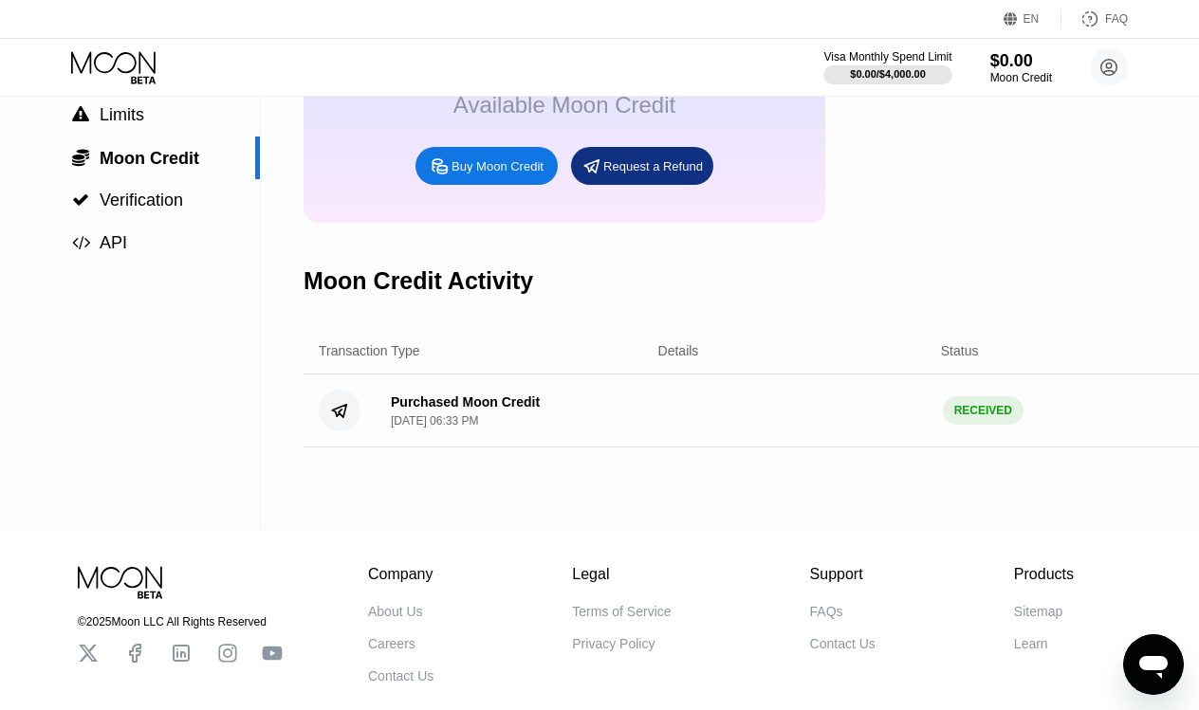
click at [615, 406] on div "Purchased Moon Credit Dec 2, 2024, 06:33 PM" at bounding box center [510, 411] width 268 height 33
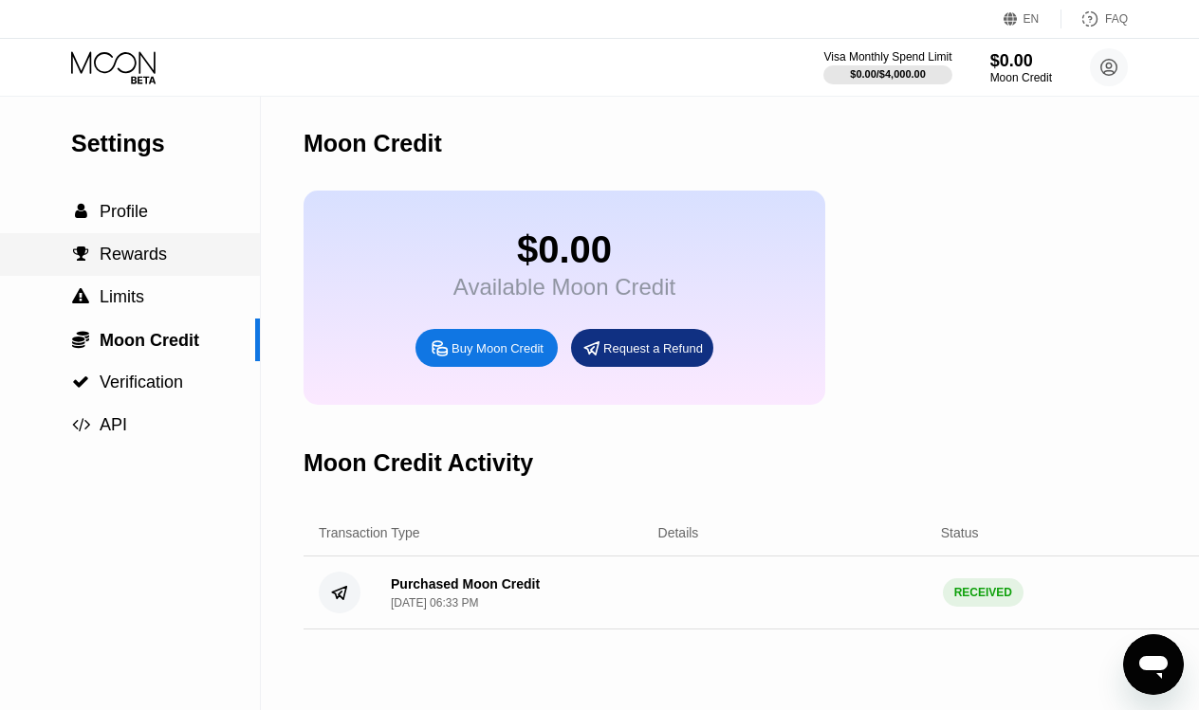
scroll to position [0, 0]
click at [142, 212] on span "Profile" at bounding box center [124, 211] width 48 height 19
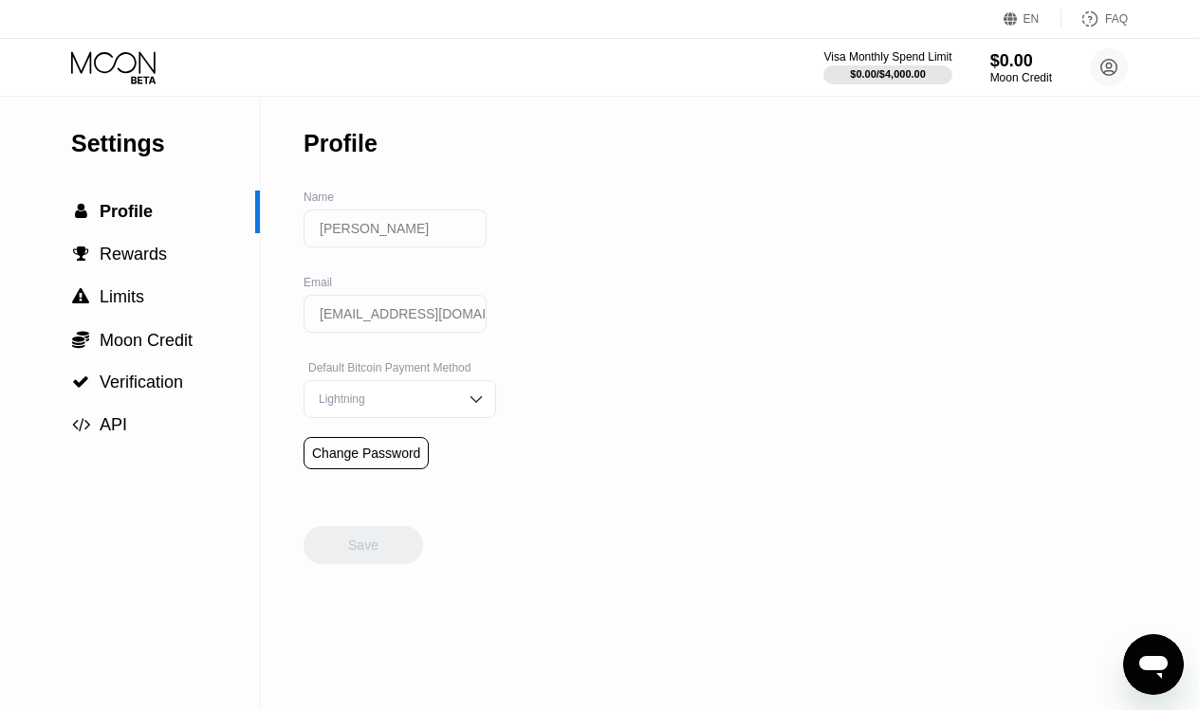
click at [115, 64] on icon at bounding box center [113, 62] width 84 height 22
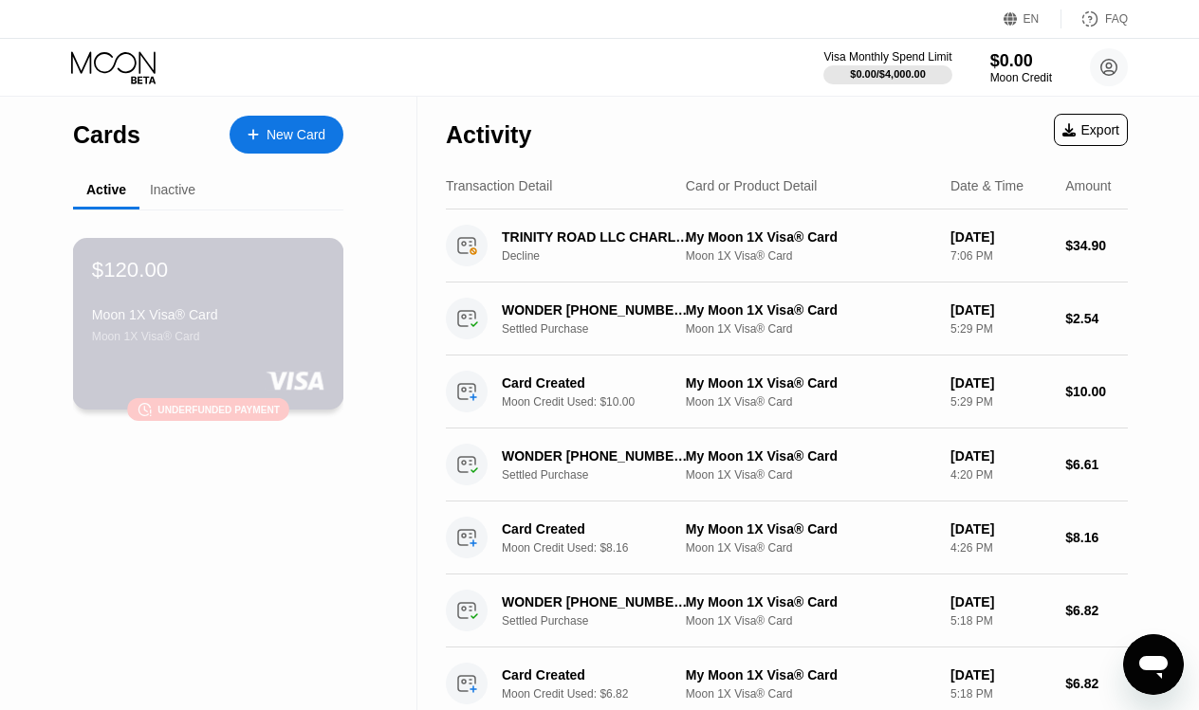
click at [293, 339] on div "Moon 1X Visa® Card" at bounding box center [208, 336] width 232 height 13
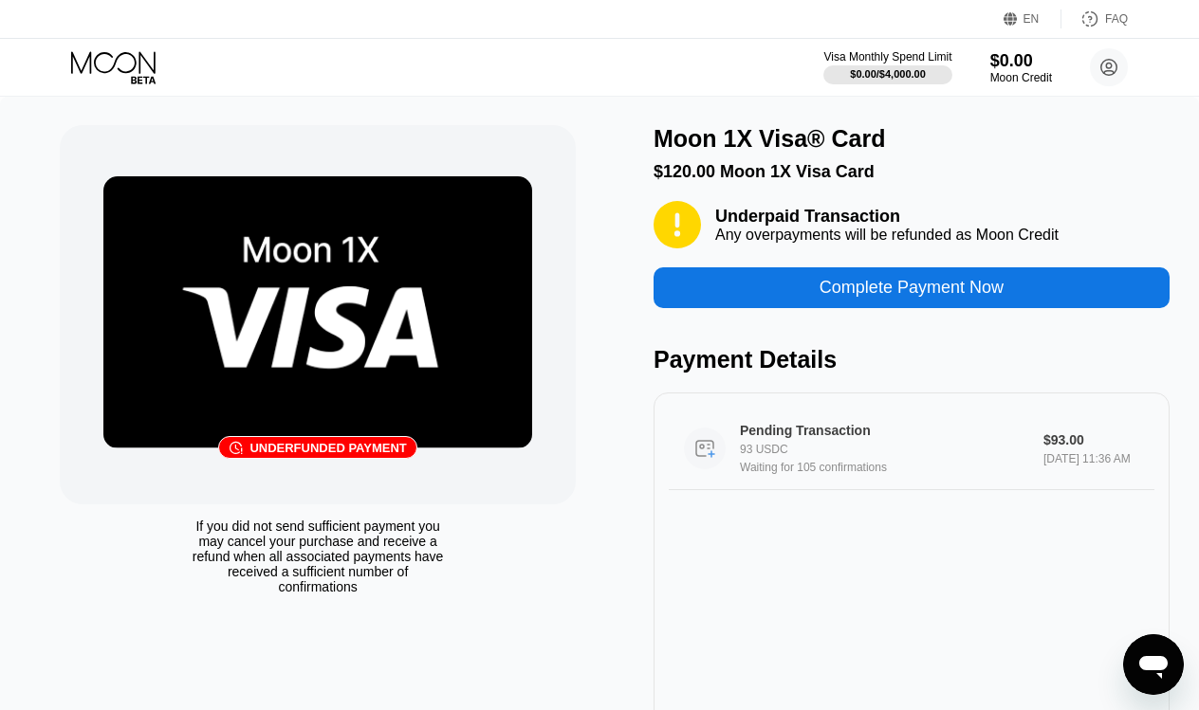
click at [844, 436] on div "Pending Transaction" at bounding box center [884, 430] width 288 height 15
